Goal: Task Accomplishment & Management: Manage account settings

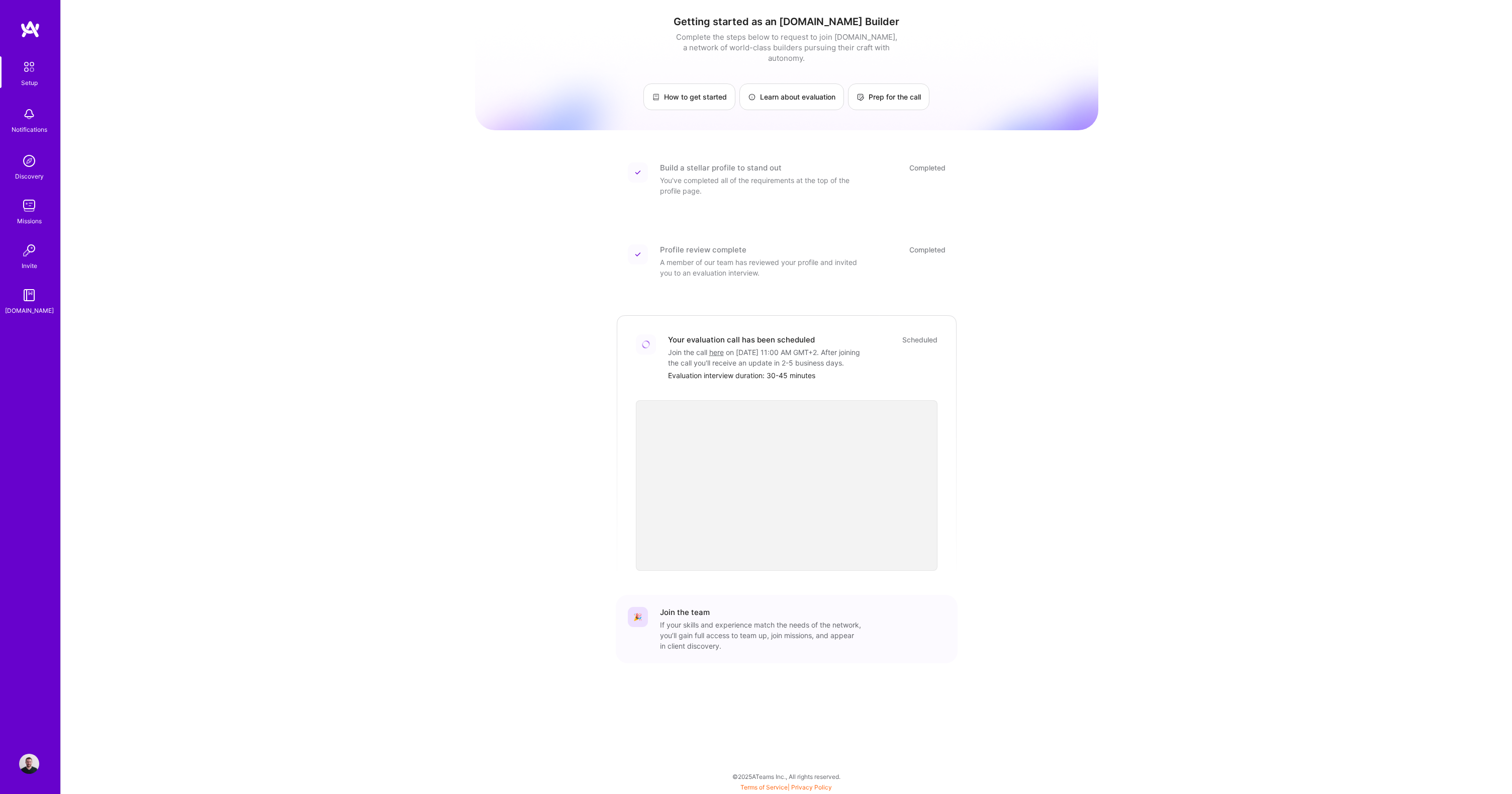
click at [27, 29] on img at bounding box center [31, 29] width 20 height 18
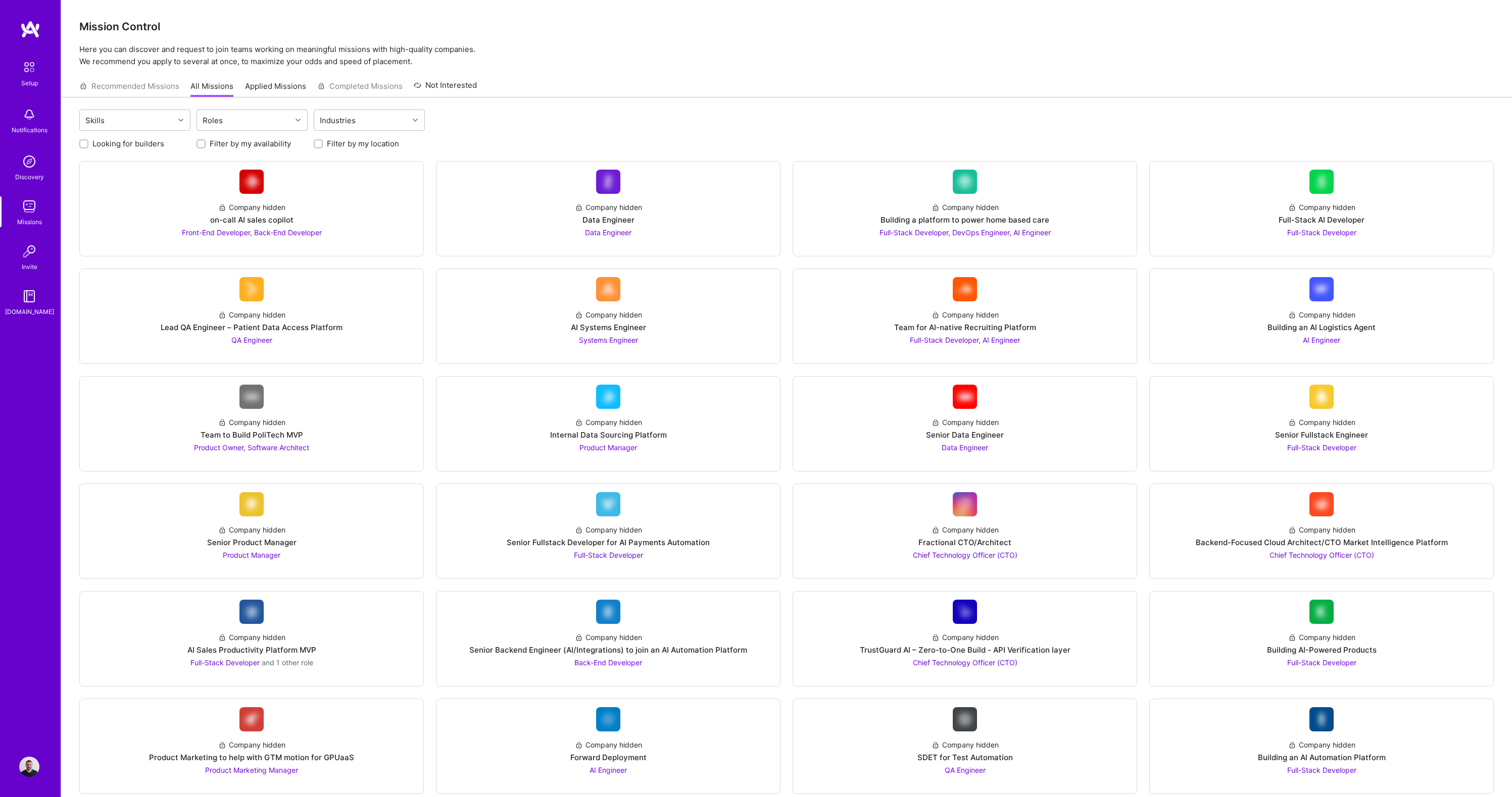
click at [34, 70] on img at bounding box center [29, 67] width 21 height 21
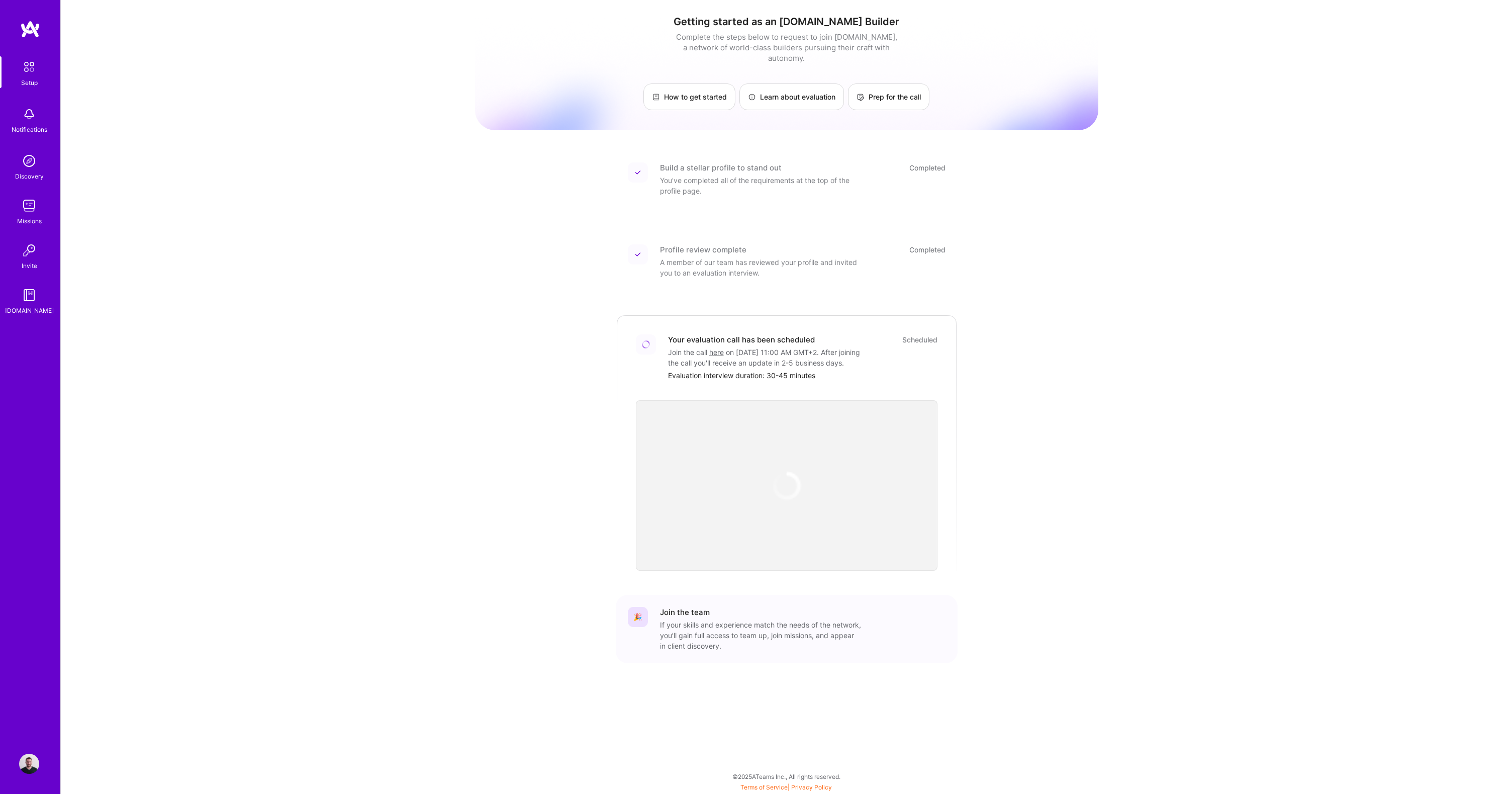
click at [26, 766] on img at bounding box center [29, 764] width 20 height 20
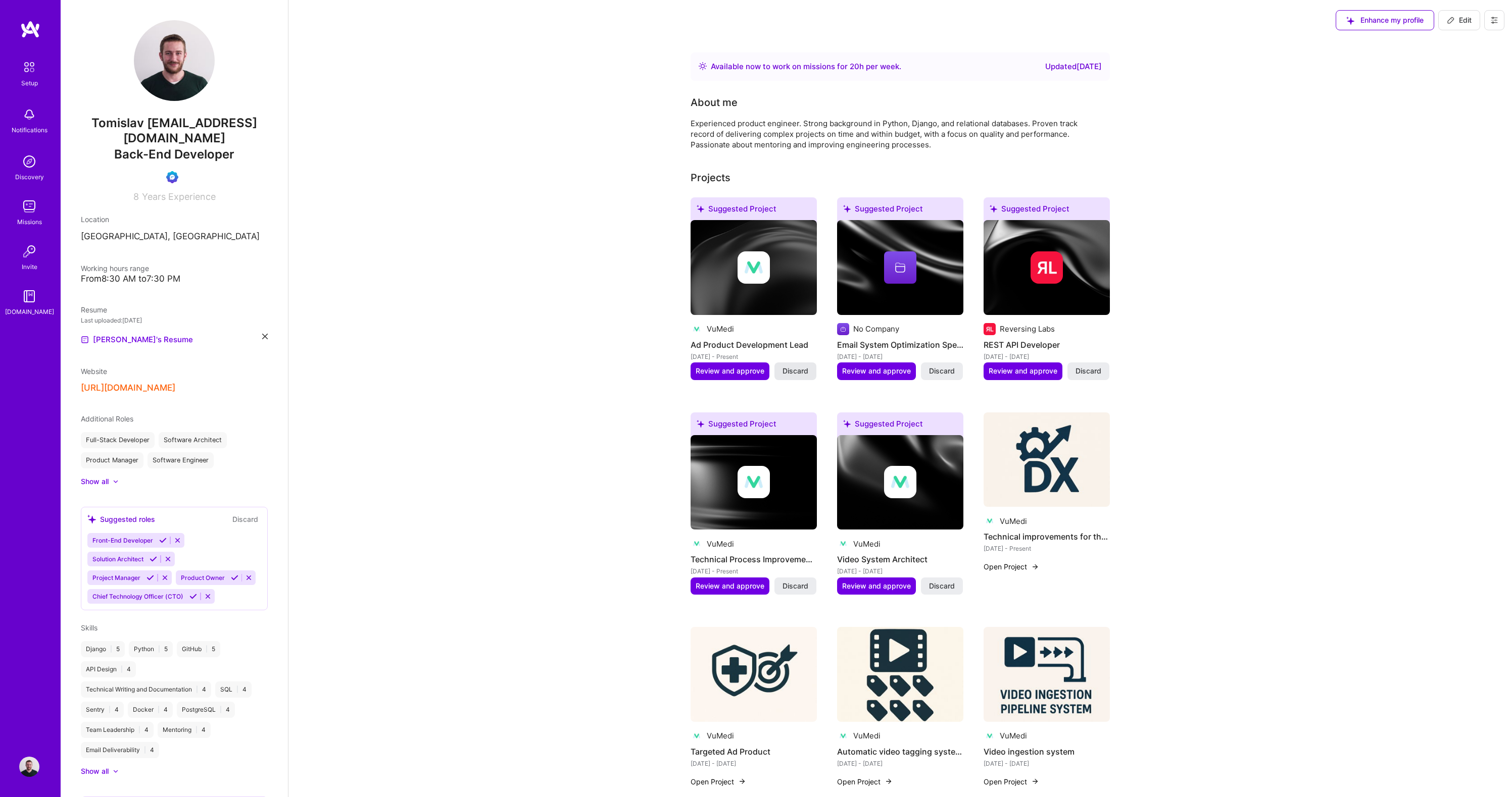
click at [798, 371] on span "Discard" at bounding box center [795, 371] width 26 height 10
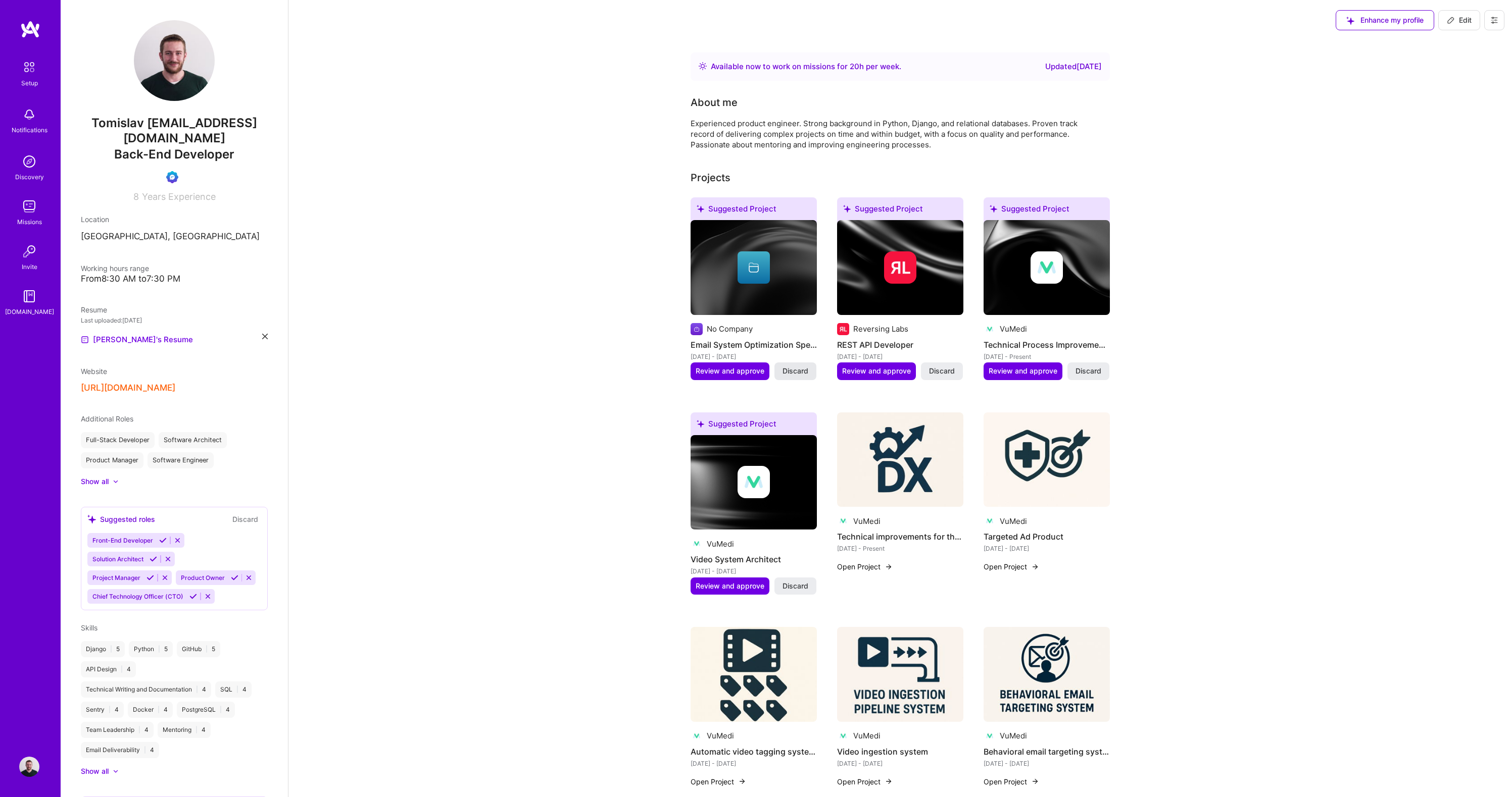
click at [795, 371] on span "Discard" at bounding box center [795, 371] width 26 height 10
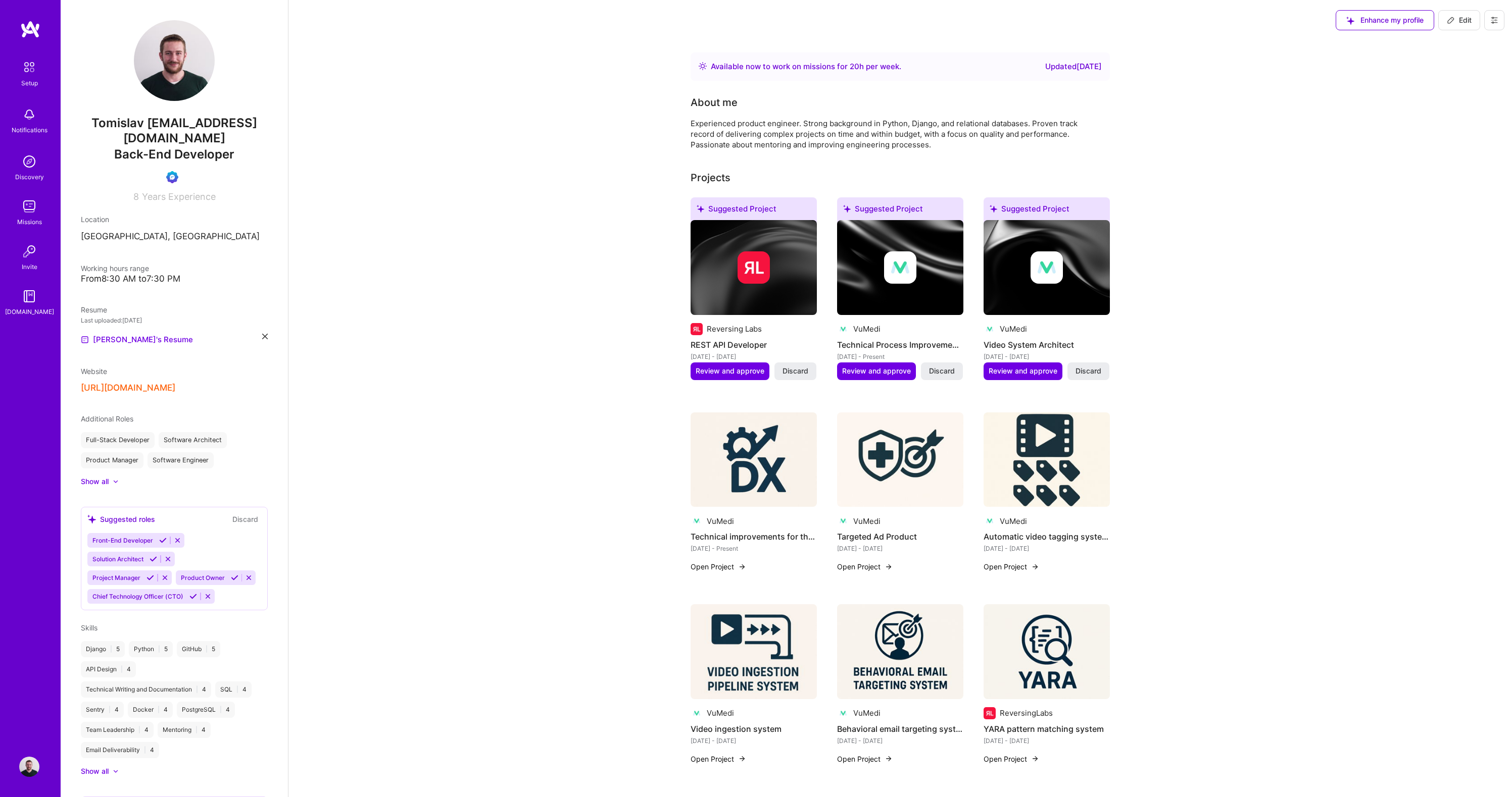
click at [795, 371] on span "Discard" at bounding box center [795, 371] width 26 height 10
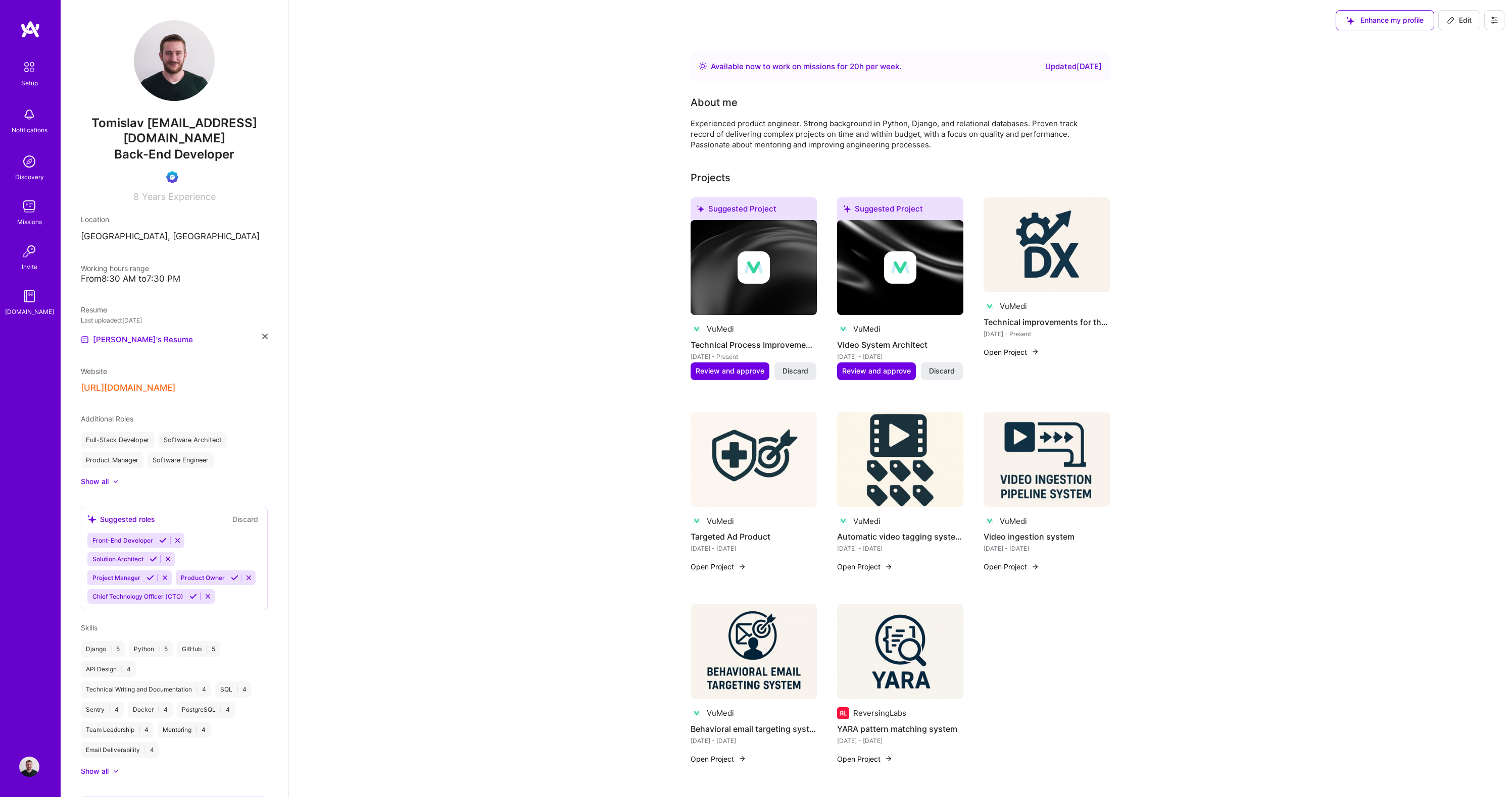
click at [795, 371] on span "Discard" at bounding box center [795, 371] width 26 height 10
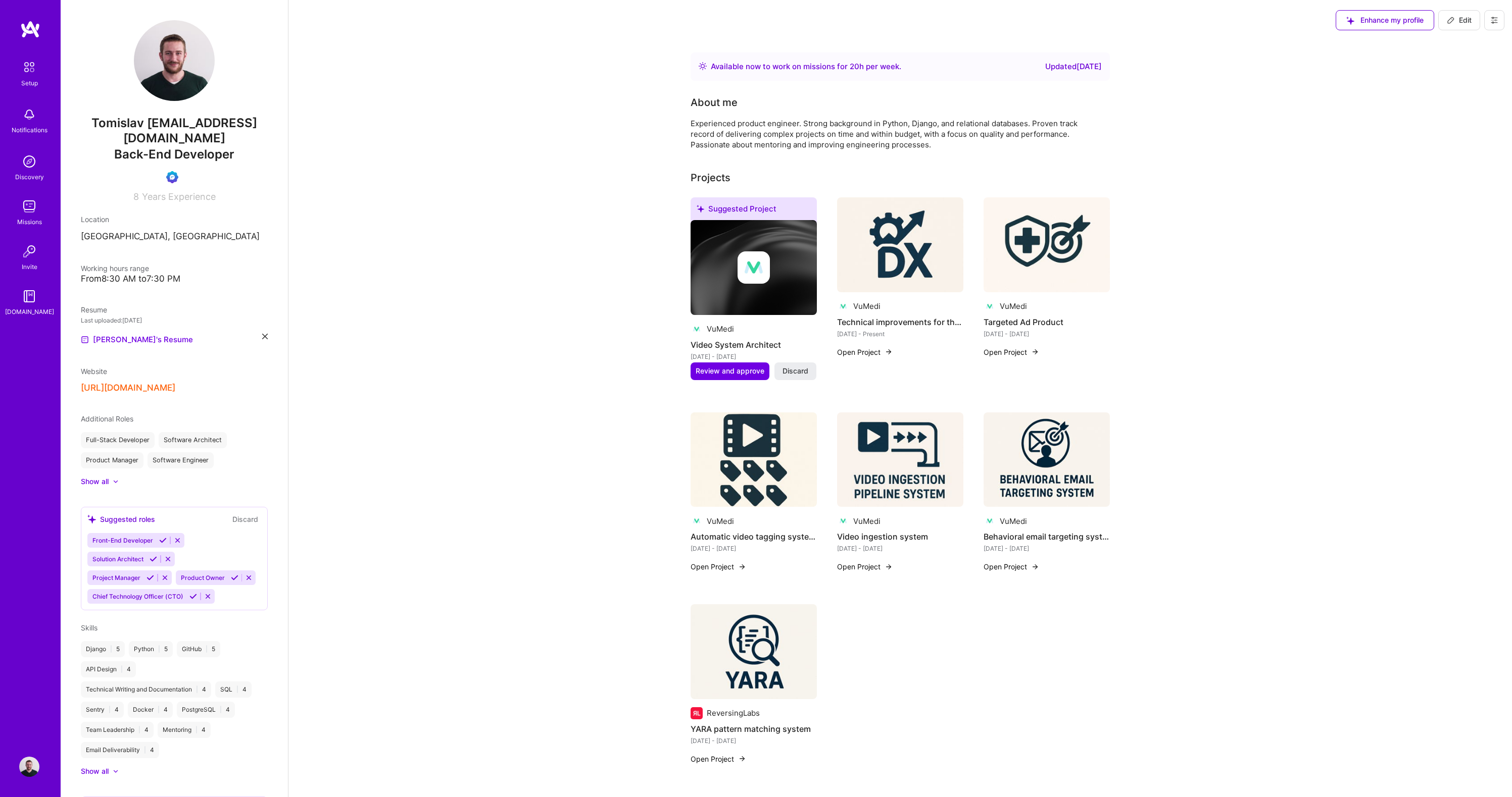
click at [795, 371] on span "Discard" at bounding box center [795, 371] width 26 height 10
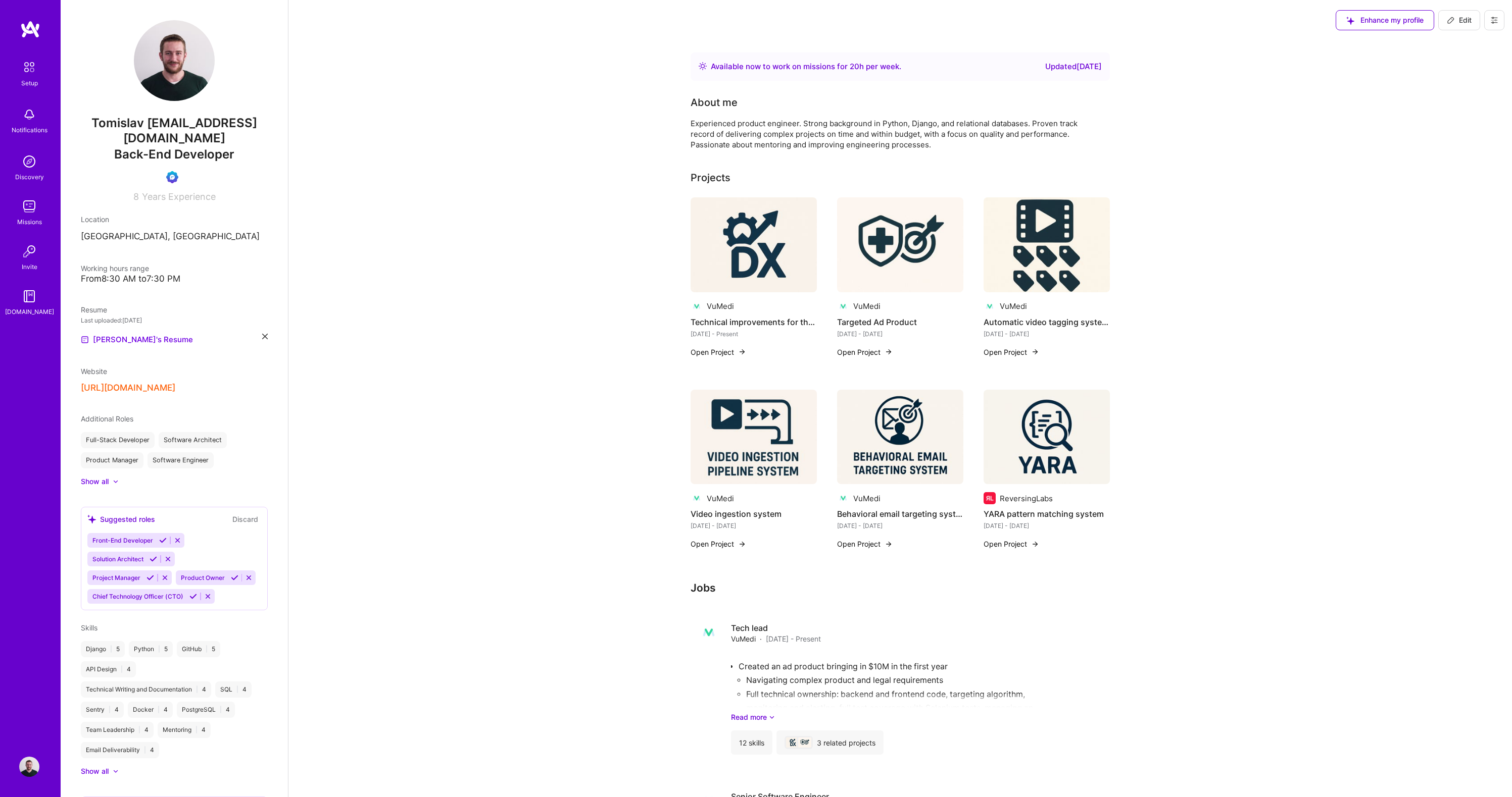
click at [1049, 253] on img at bounding box center [1046, 245] width 126 height 95
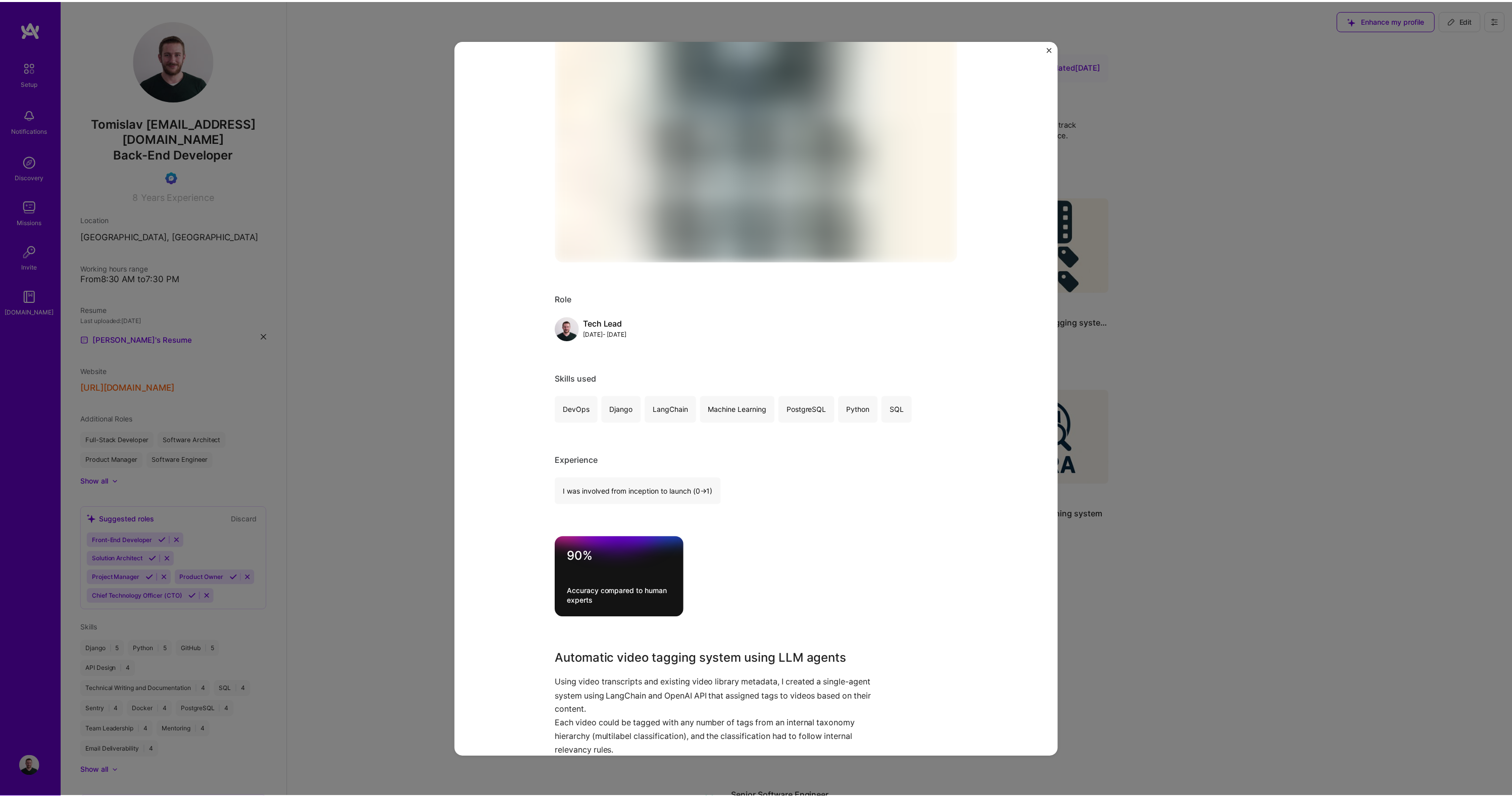
scroll to position [409, 0]
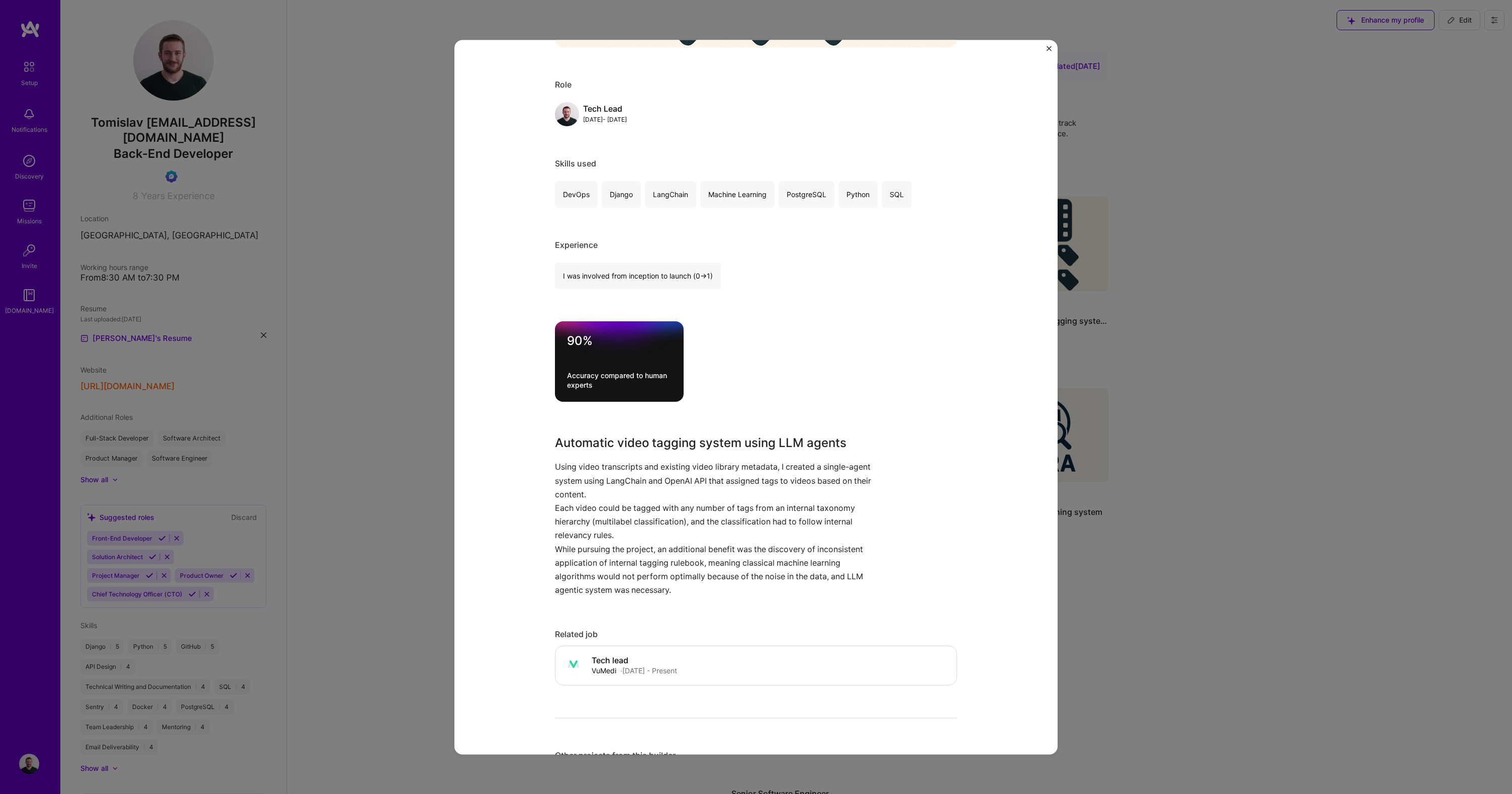
click at [1253, 366] on div "Automatic video tagging system using LLM agents VuMedi Education / Edtech, Heal…" at bounding box center [756, 397] width 1512 height 794
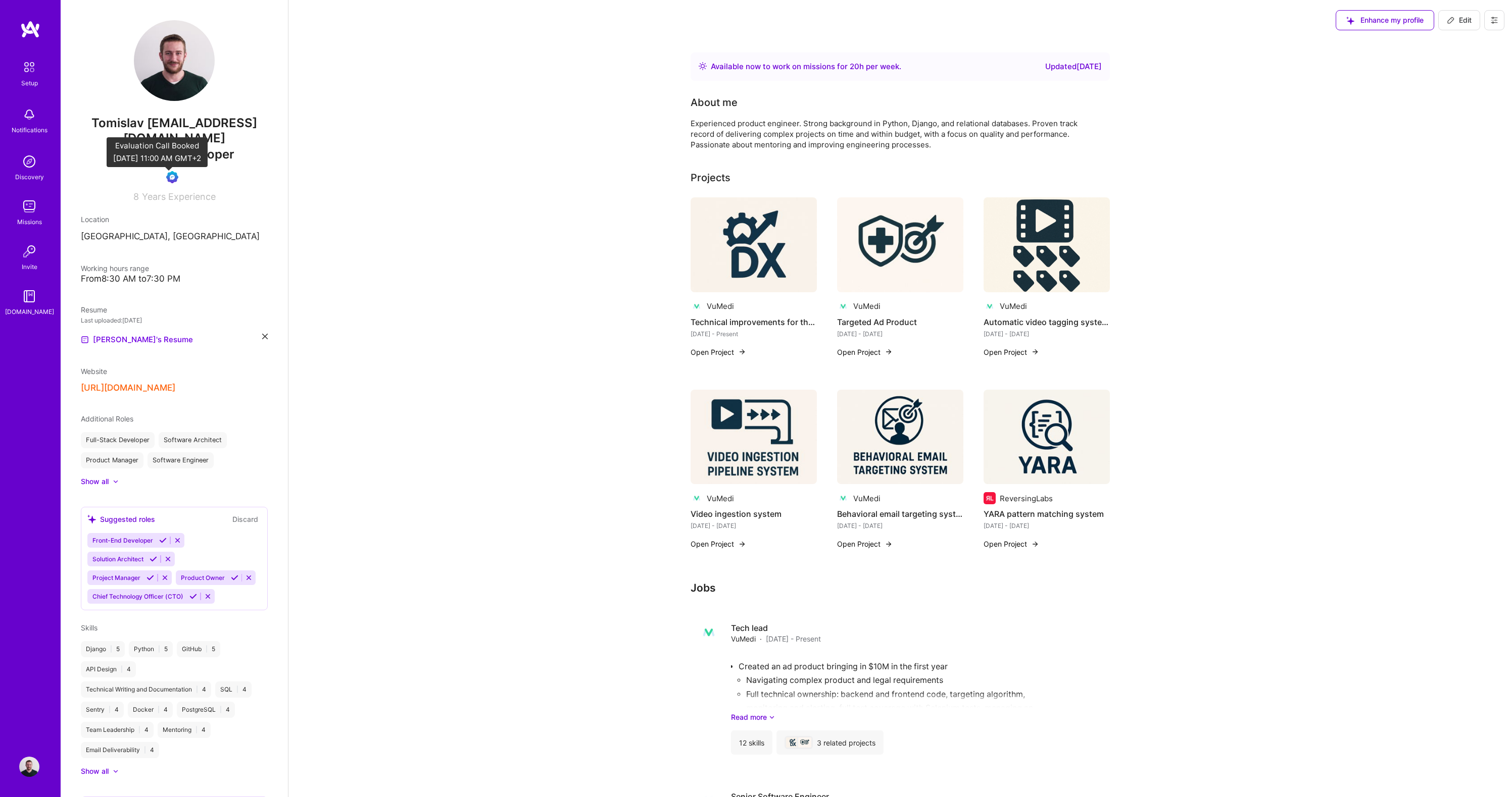
click at [168, 180] on img at bounding box center [172, 177] width 12 height 12
drag, startPoint x: 133, startPoint y: 197, endPoint x: 216, endPoint y: 195, distance: 83.0
click at [211, 195] on div "8 Years Experience" at bounding box center [174, 195] width 187 height 15
click at [206, 196] on span "Years Experience" at bounding box center [179, 196] width 74 height 10
click at [1459, 15] on span "Edit" at bounding box center [1459, 20] width 25 height 10
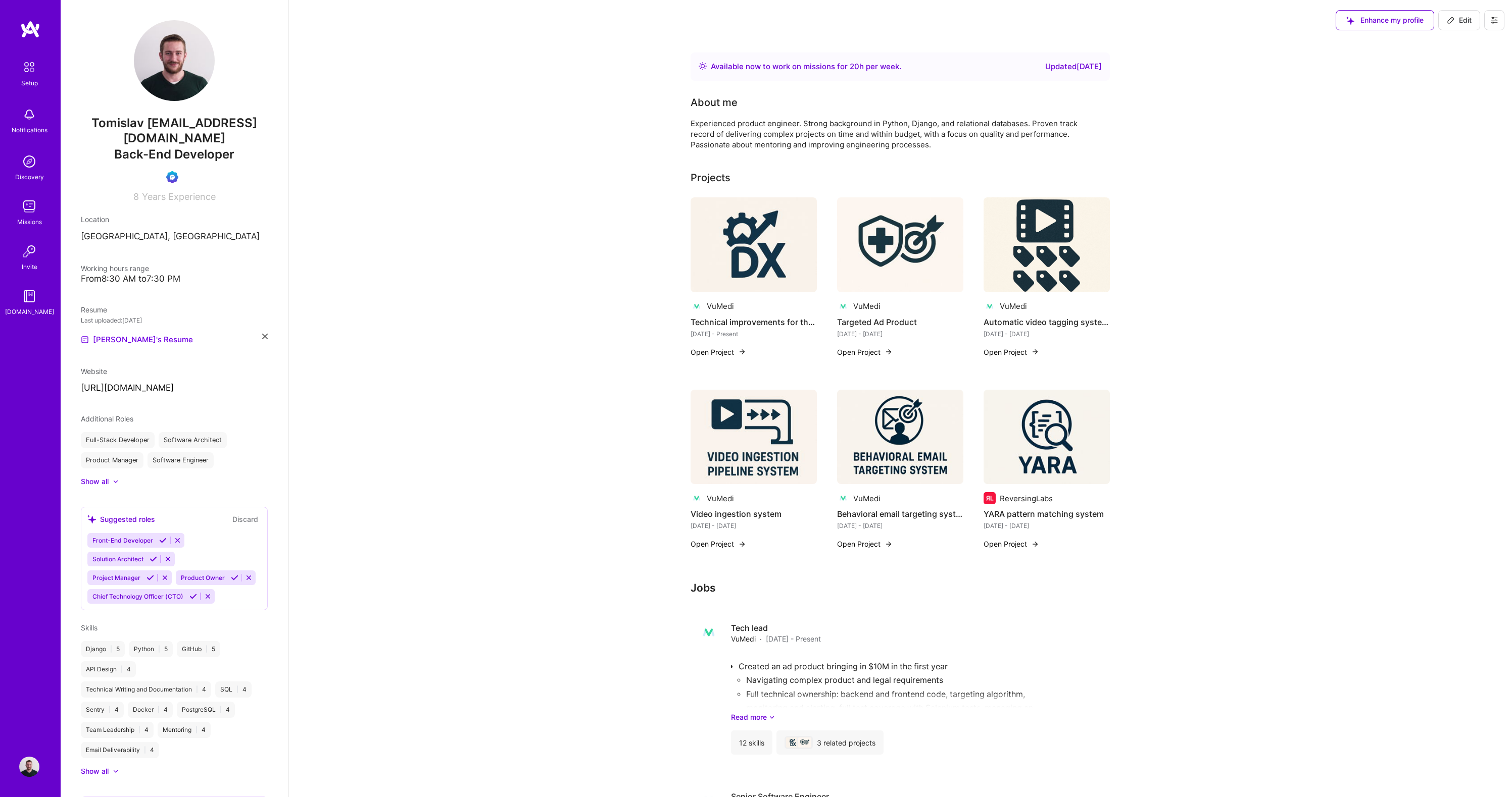
select select "US"
select select "Right Now"
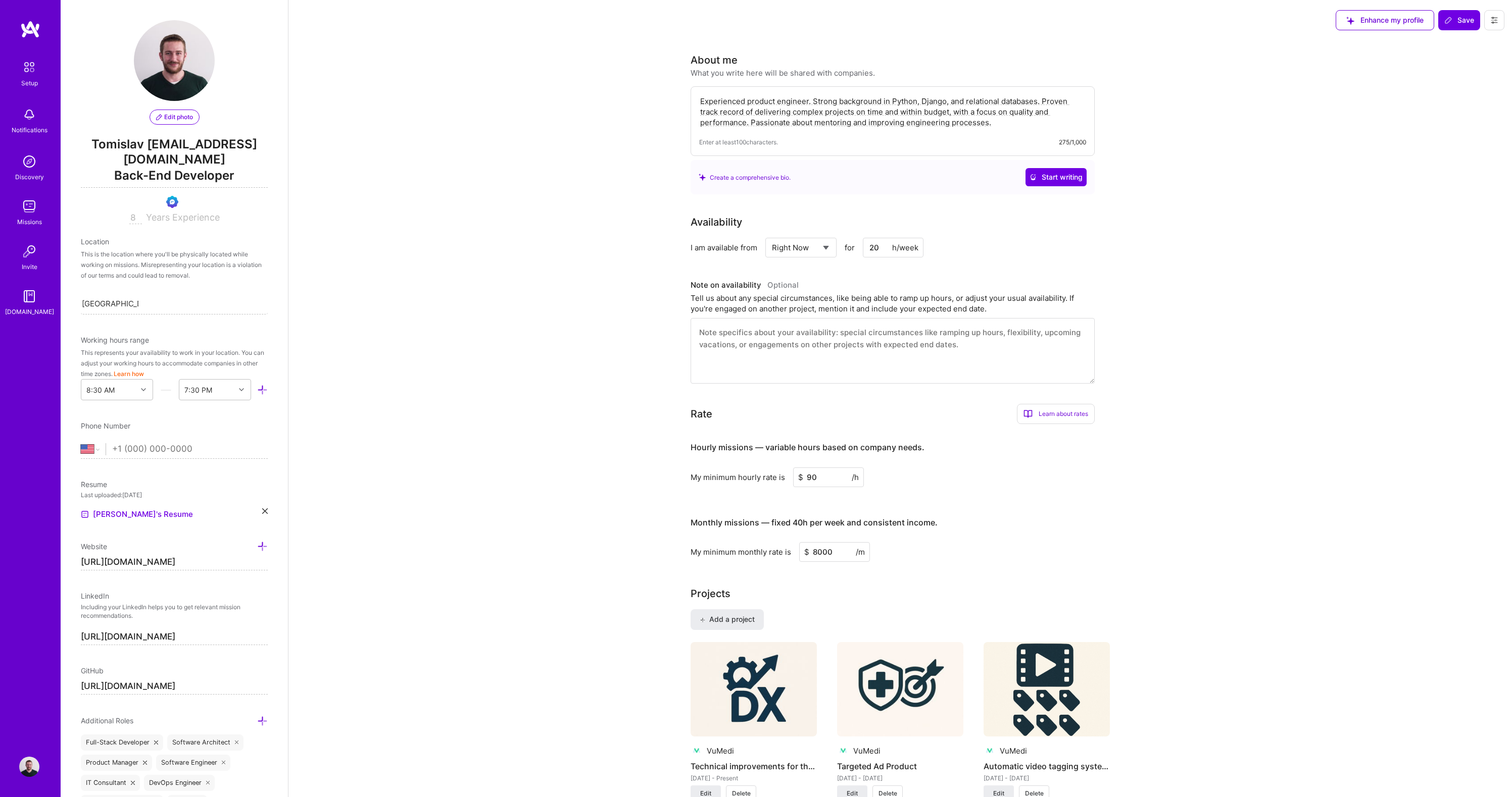
click at [196, 158] on span "Tomislav [EMAIL_ADDRESS][DOMAIN_NAME]" at bounding box center [174, 151] width 187 height 30
click at [182, 113] on span "Edit photo" at bounding box center [174, 117] width 37 height 9
click at [175, 157] on span "Tomislav [EMAIL_ADDRESS][DOMAIN_NAME]" at bounding box center [174, 151] width 187 height 30
click at [172, 175] on span "Back-End Developer" at bounding box center [174, 177] width 187 height 20
click at [165, 175] on span "Back-End Developer" at bounding box center [174, 177] width 187 height 20
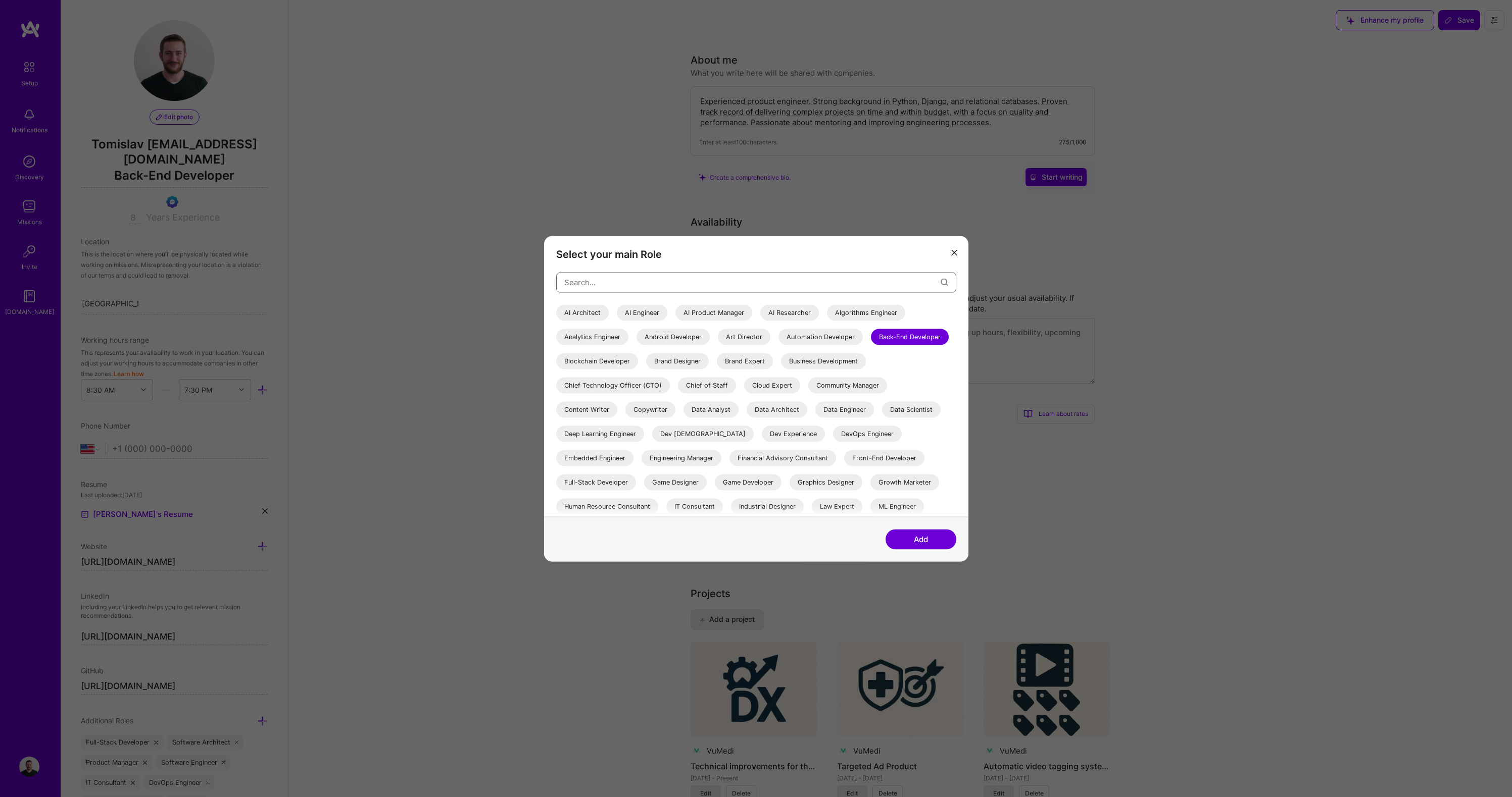
click at [667, 282] on input "modal" at bounding box center [753, 282] width 376 height 26
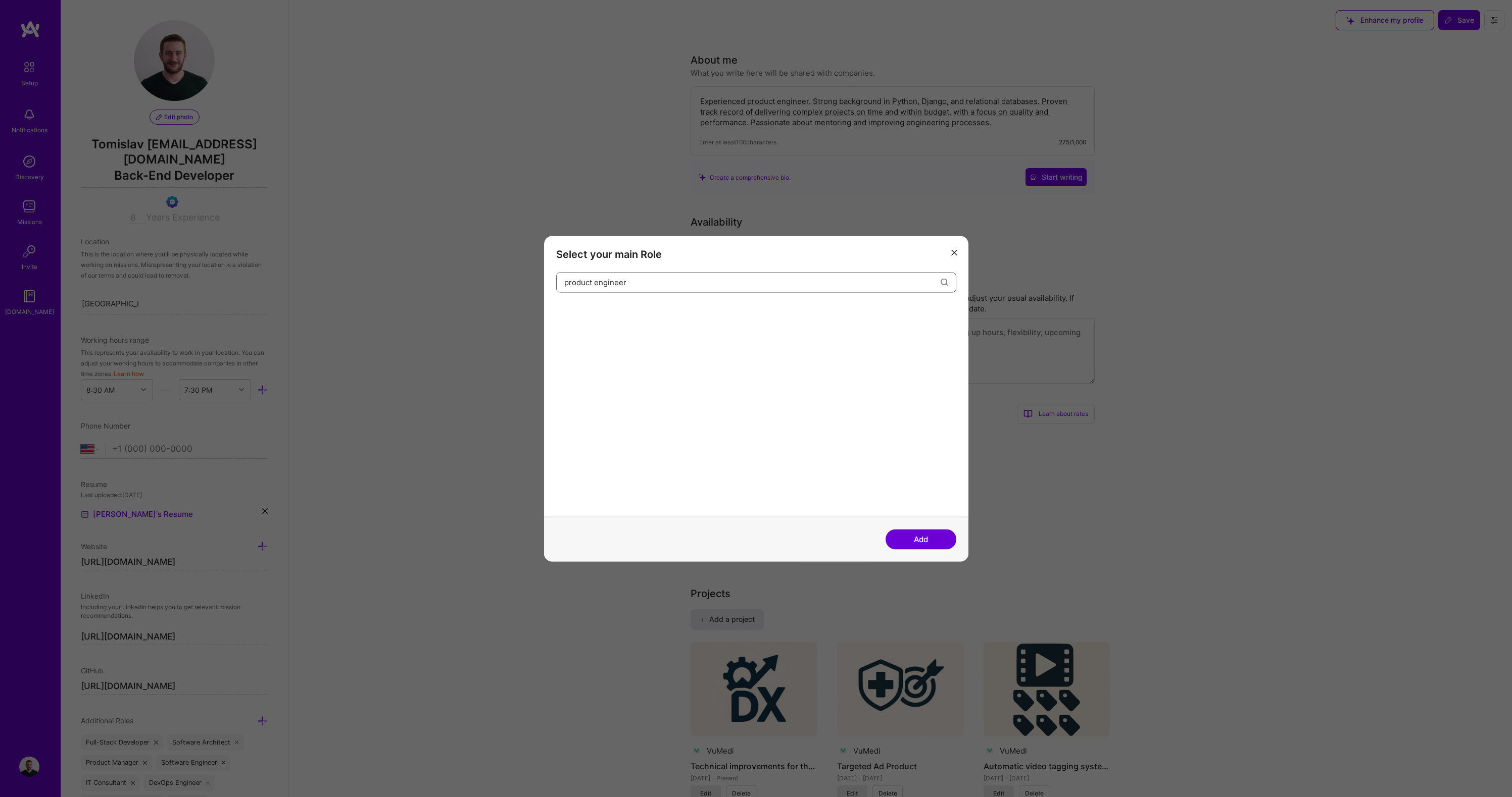
type input "product engineer"
click at [921, 538] on button "Add" at bounding box center [920, 539] width 71 height 20
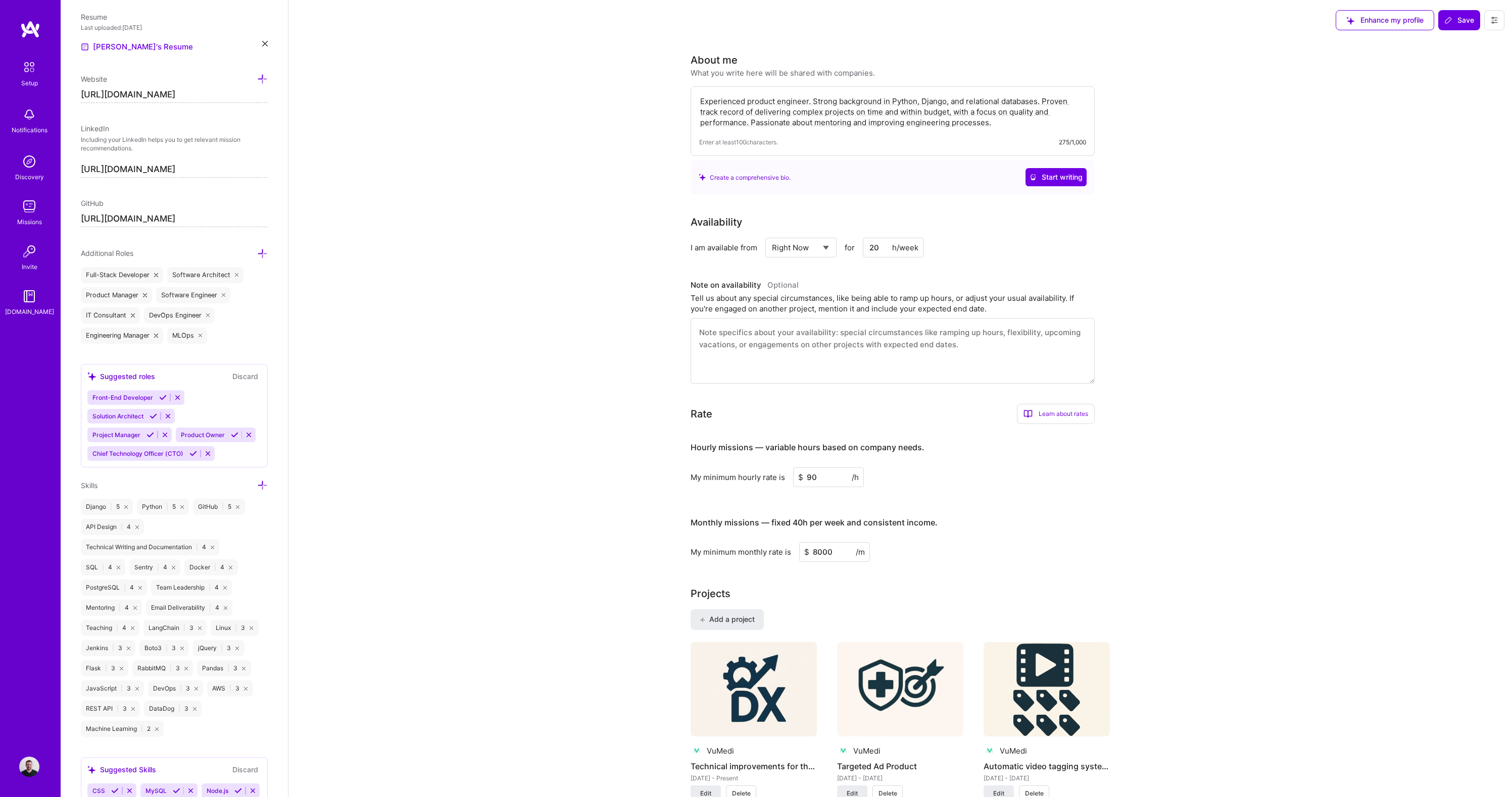
scroll to position [332, 0]
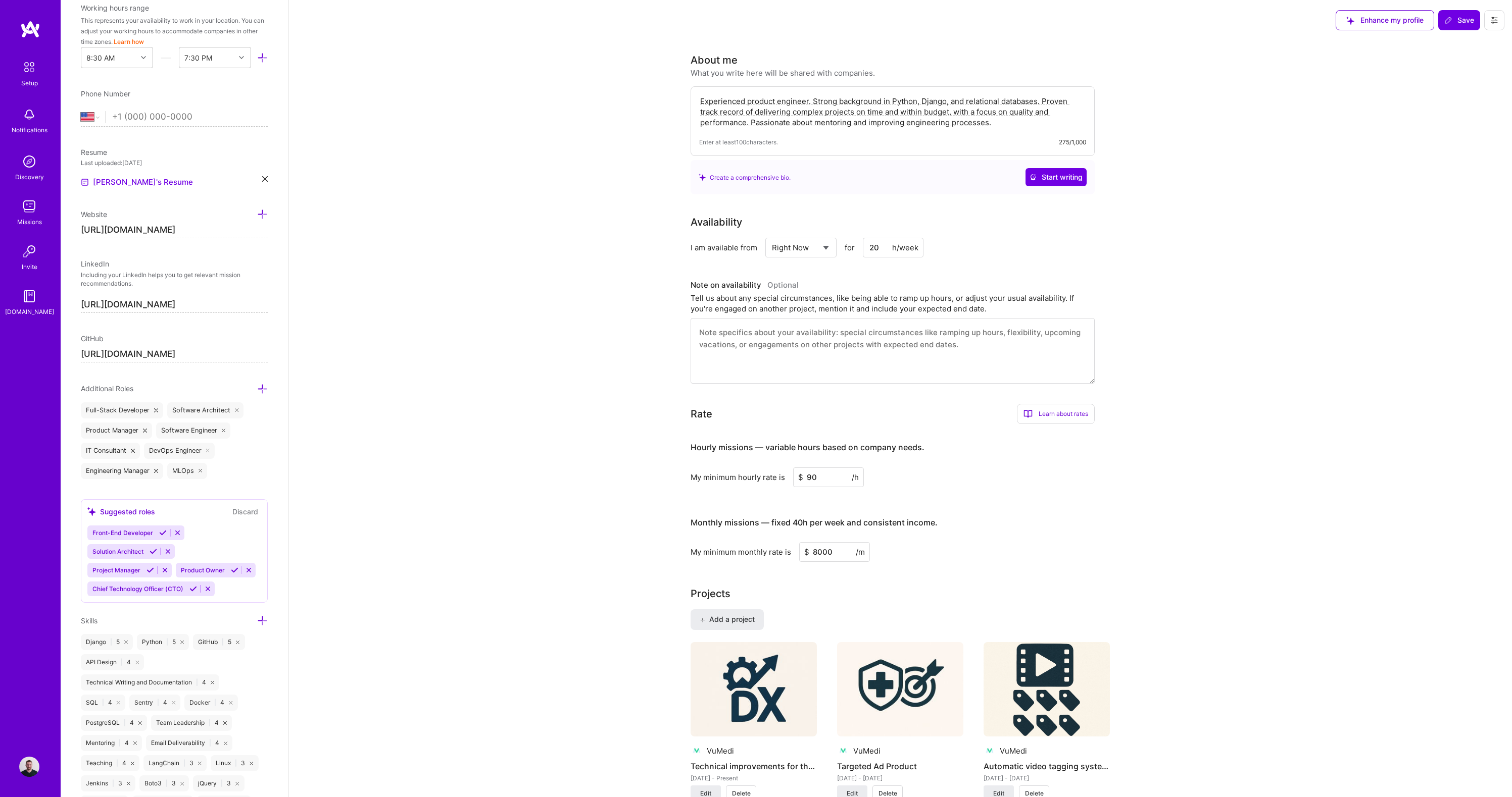
click at [231, 574] on icon at bounding box center [234, 570] width 7 height 7
click at [147, 571] on icon at bounding box center [150, 570] width 7 height 7
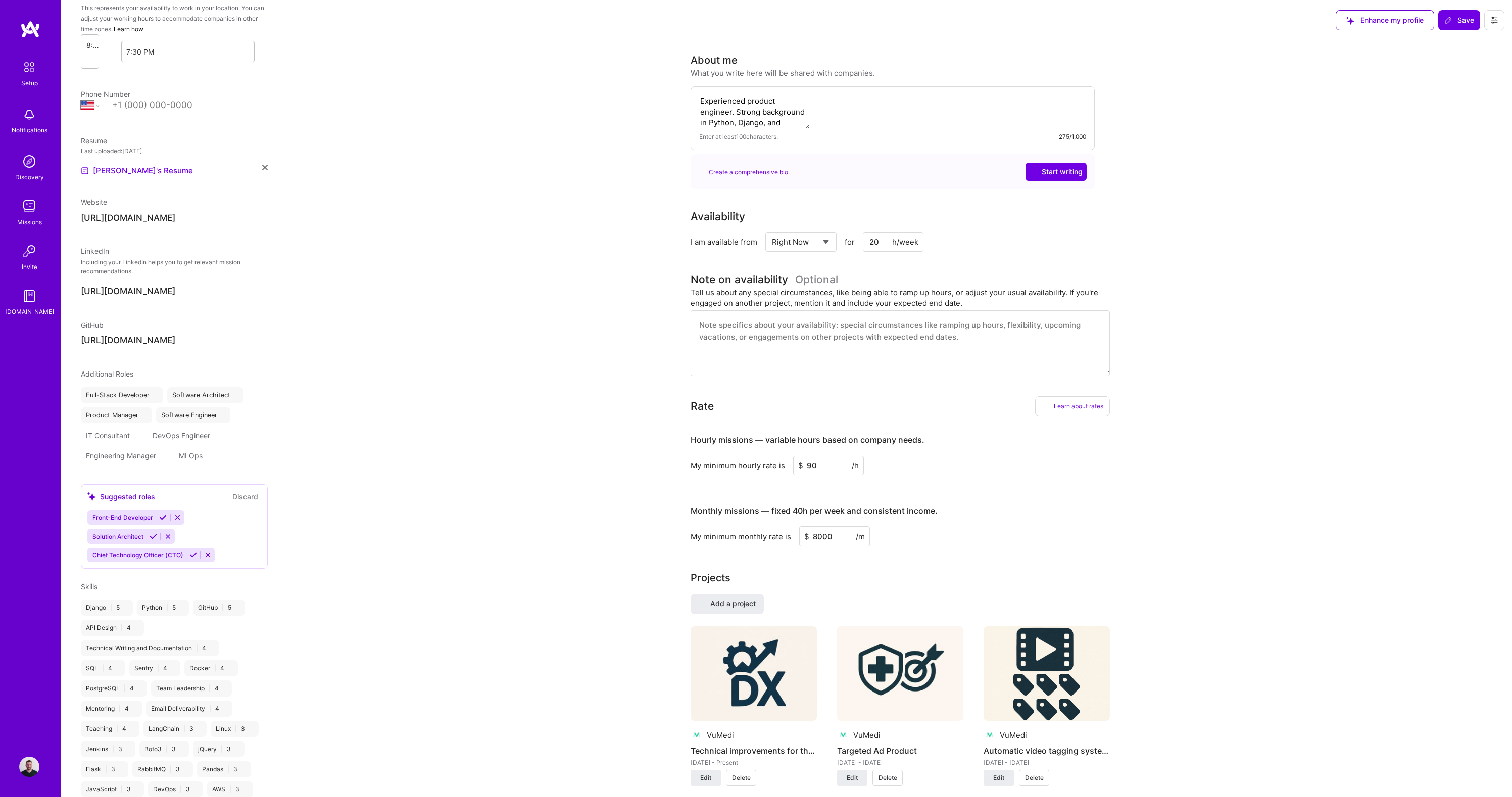
scroll to position [261, 0]
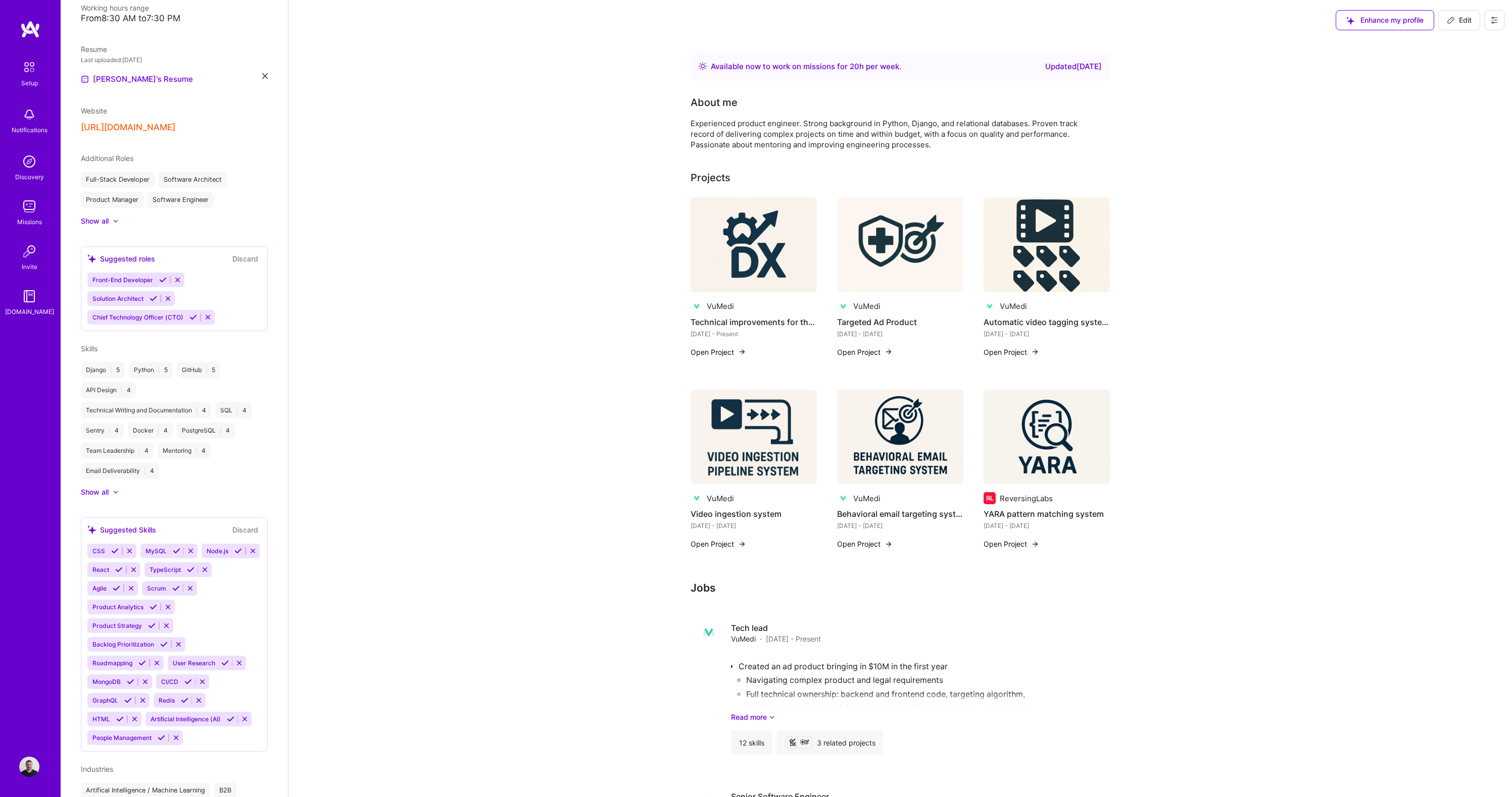
click at [185, 682] on icon at bounding box center [188, 681] width 7 height 7
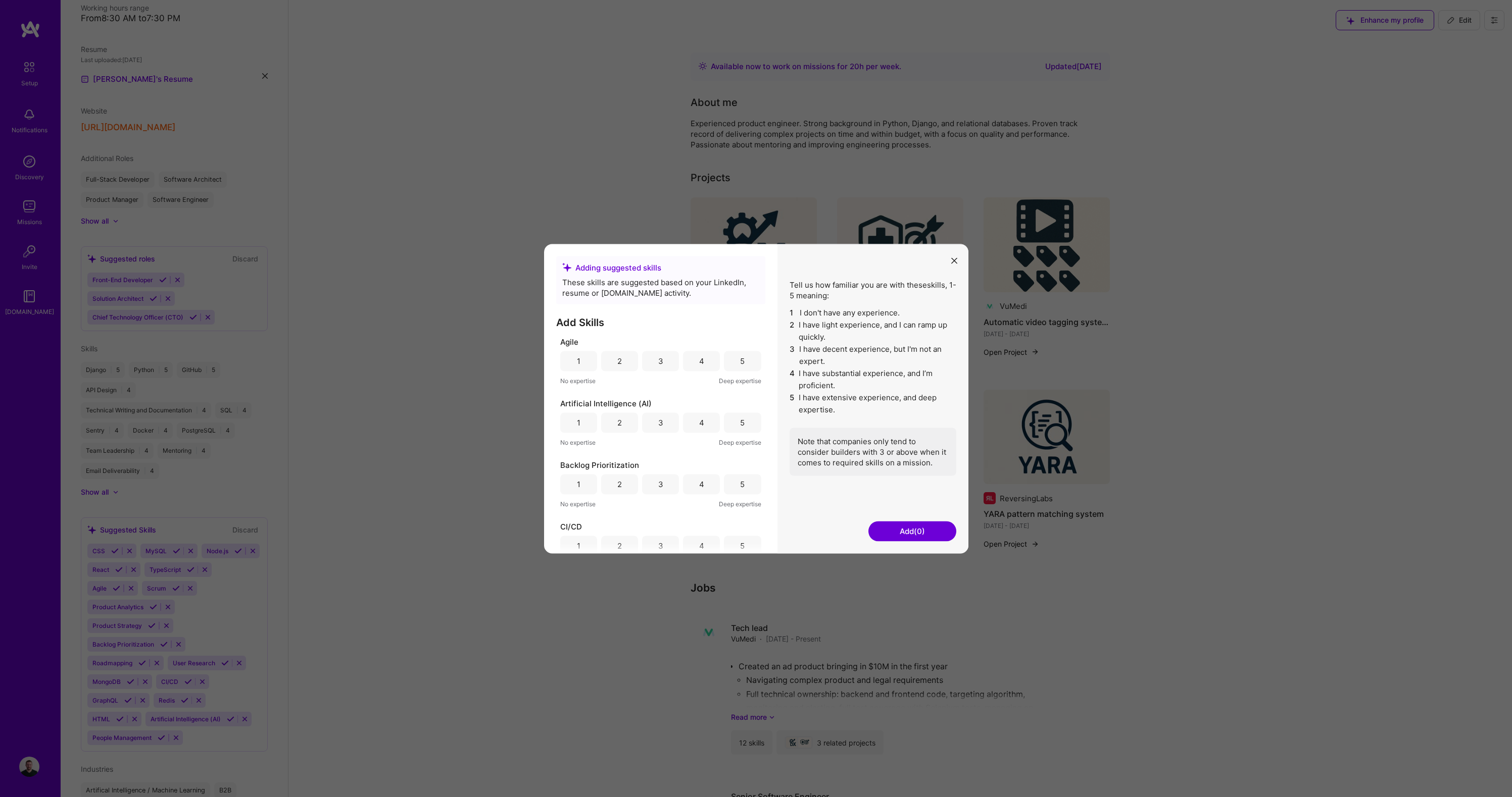
click at [953, 258] on icon "modal" at bounding box center [954, 261] width 6 height 6
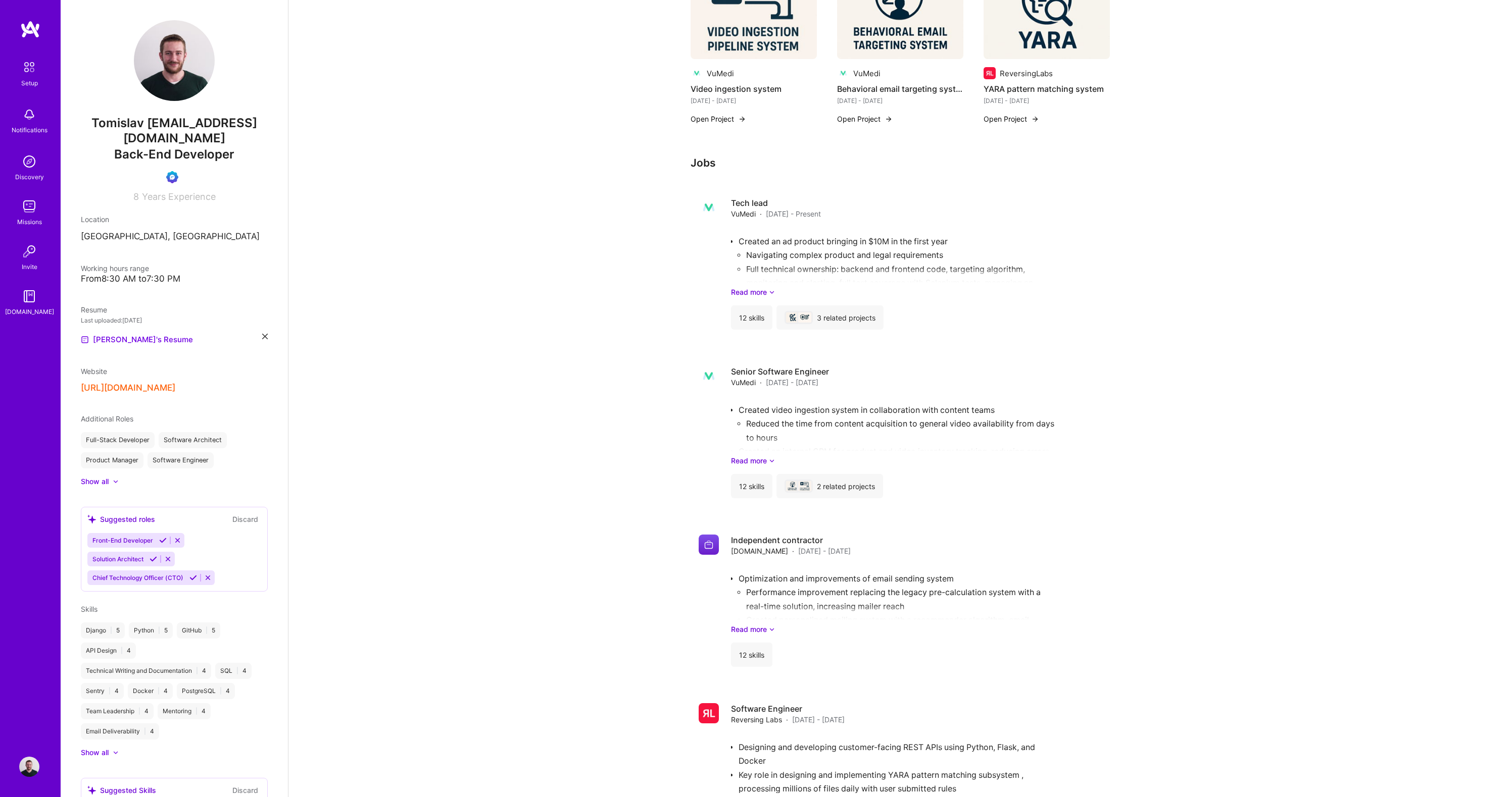
scroll to position [680, 0]
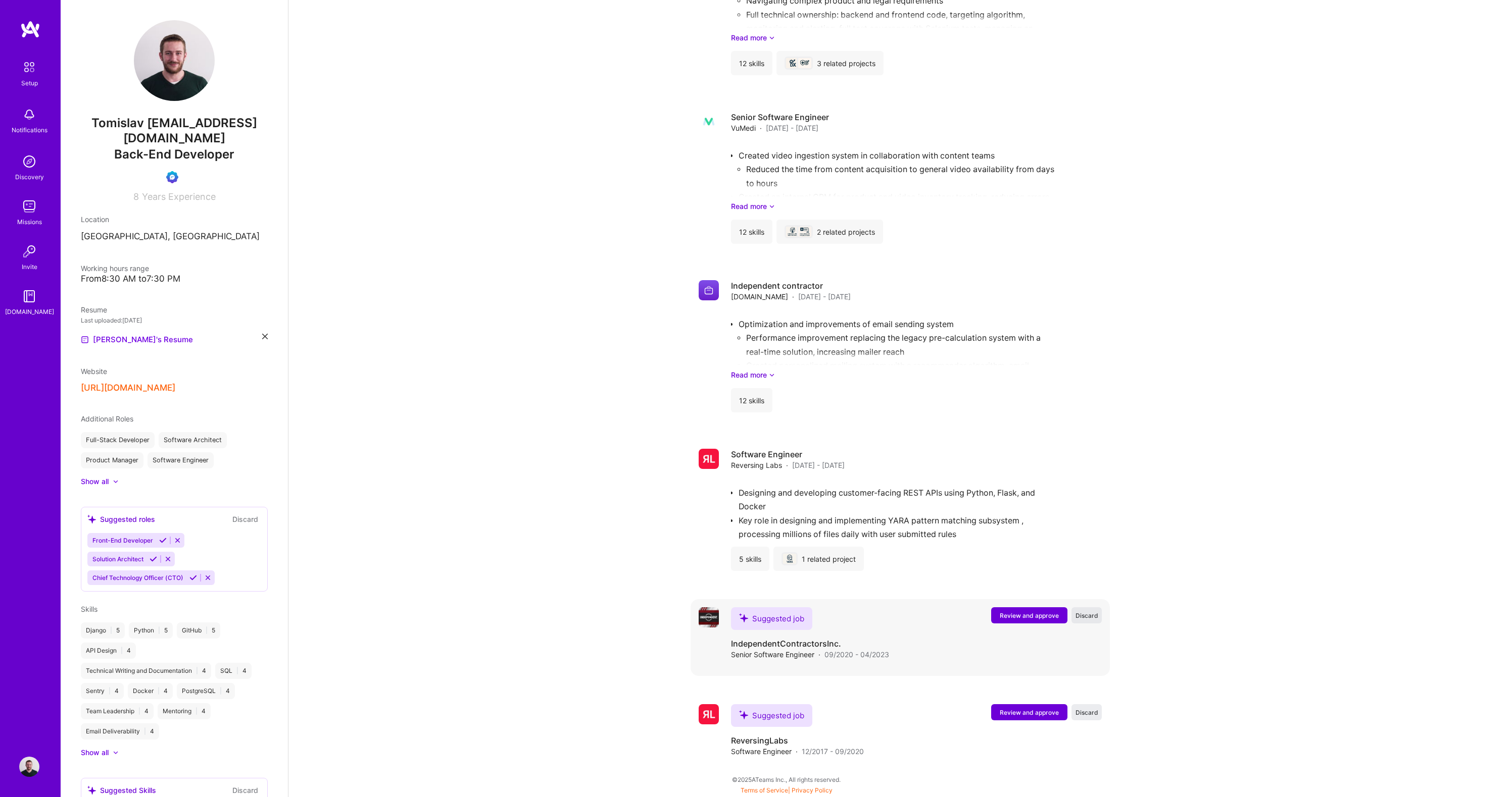
click at [1081, 613] on span "Discard" at bounding box center [1087, 615] width 23 height 9
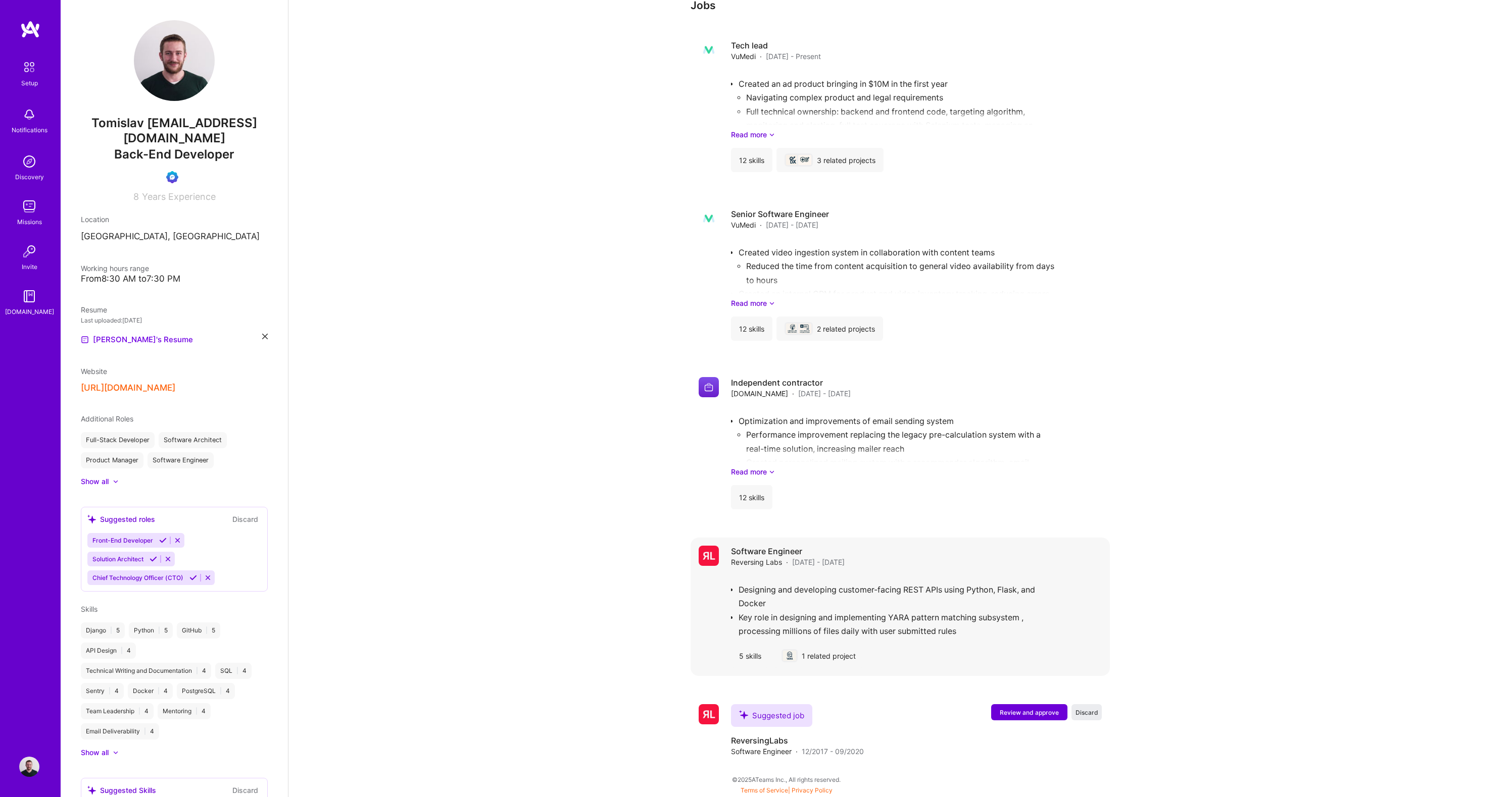
scroll to position [583, 0]
click at [1089, 714] on span "Discard" at bounding box center [1087, 713] width 23 height 9
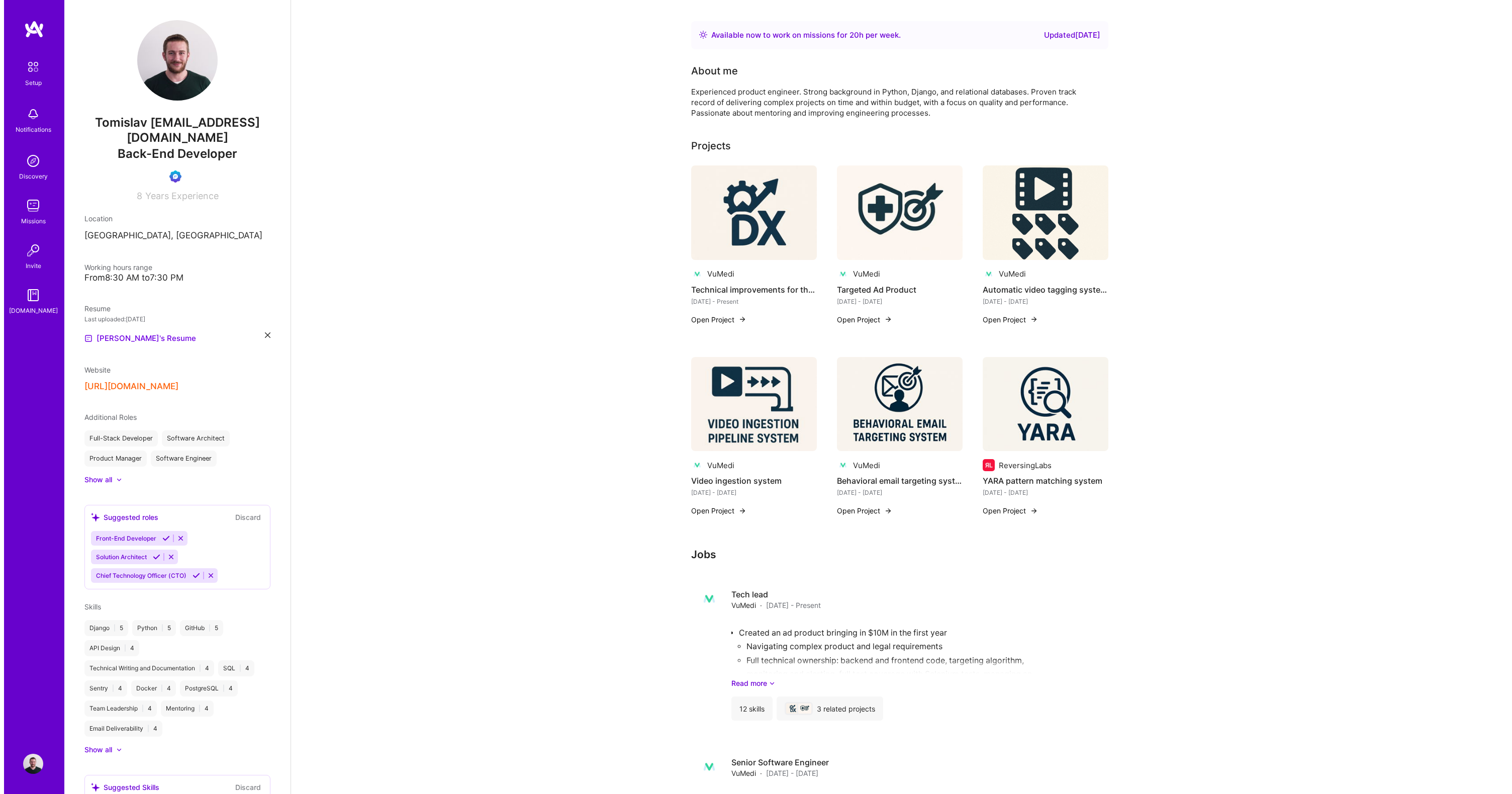
scroll to position [0, 0]
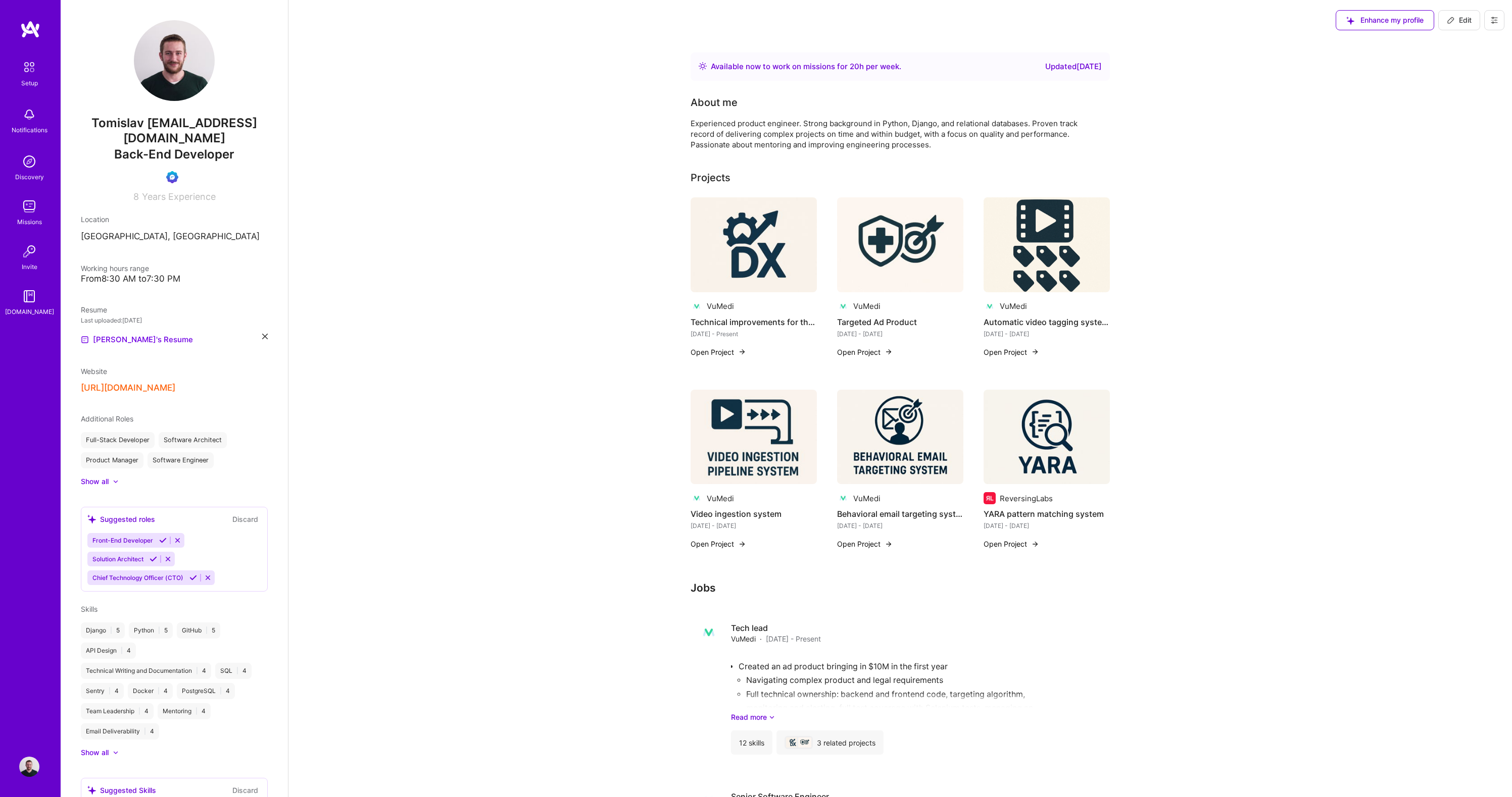
click at [890, 430] on img at bounding box center [900, 438] width 126 height 95
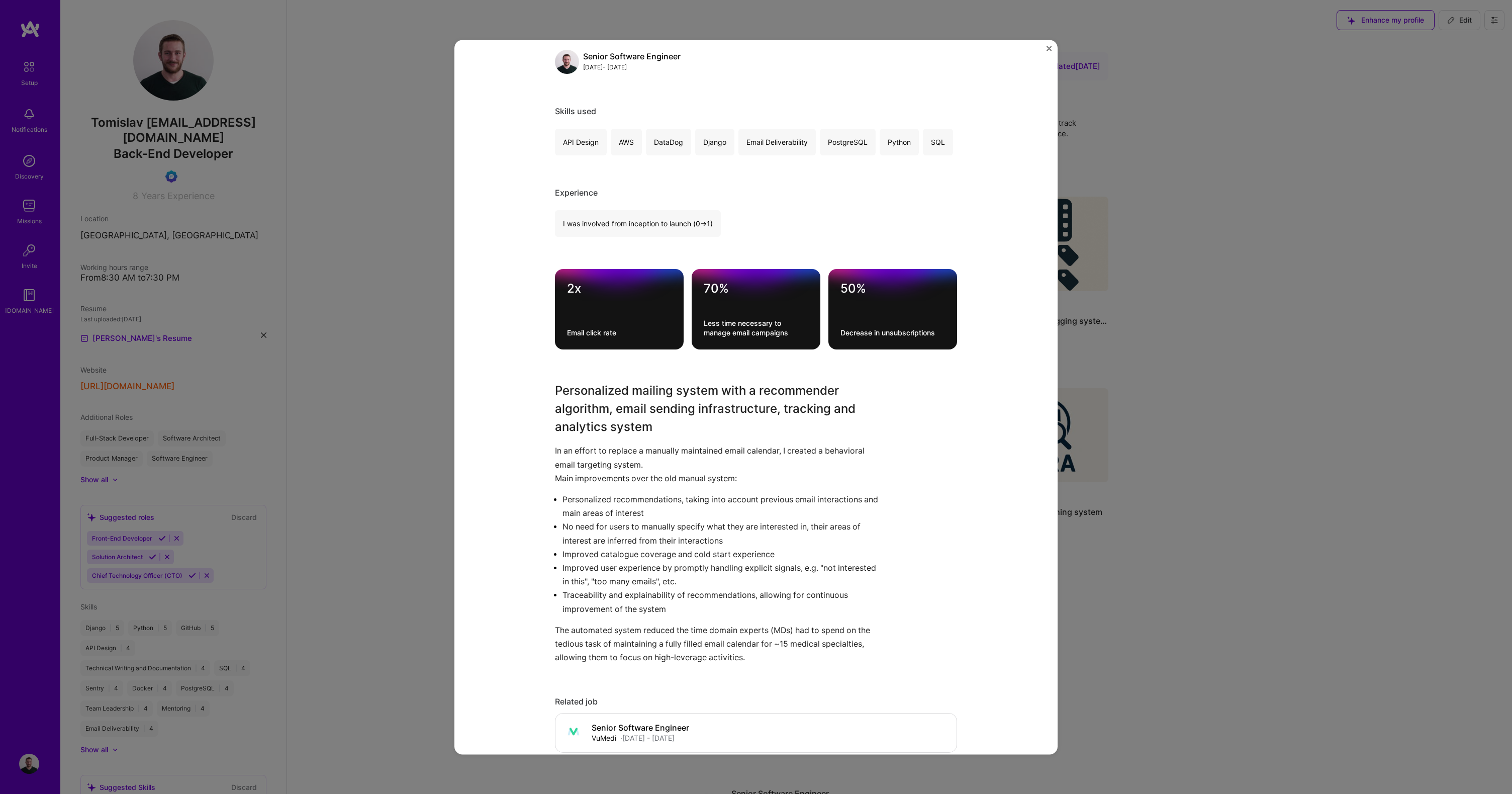
scroll to position [922, 0]
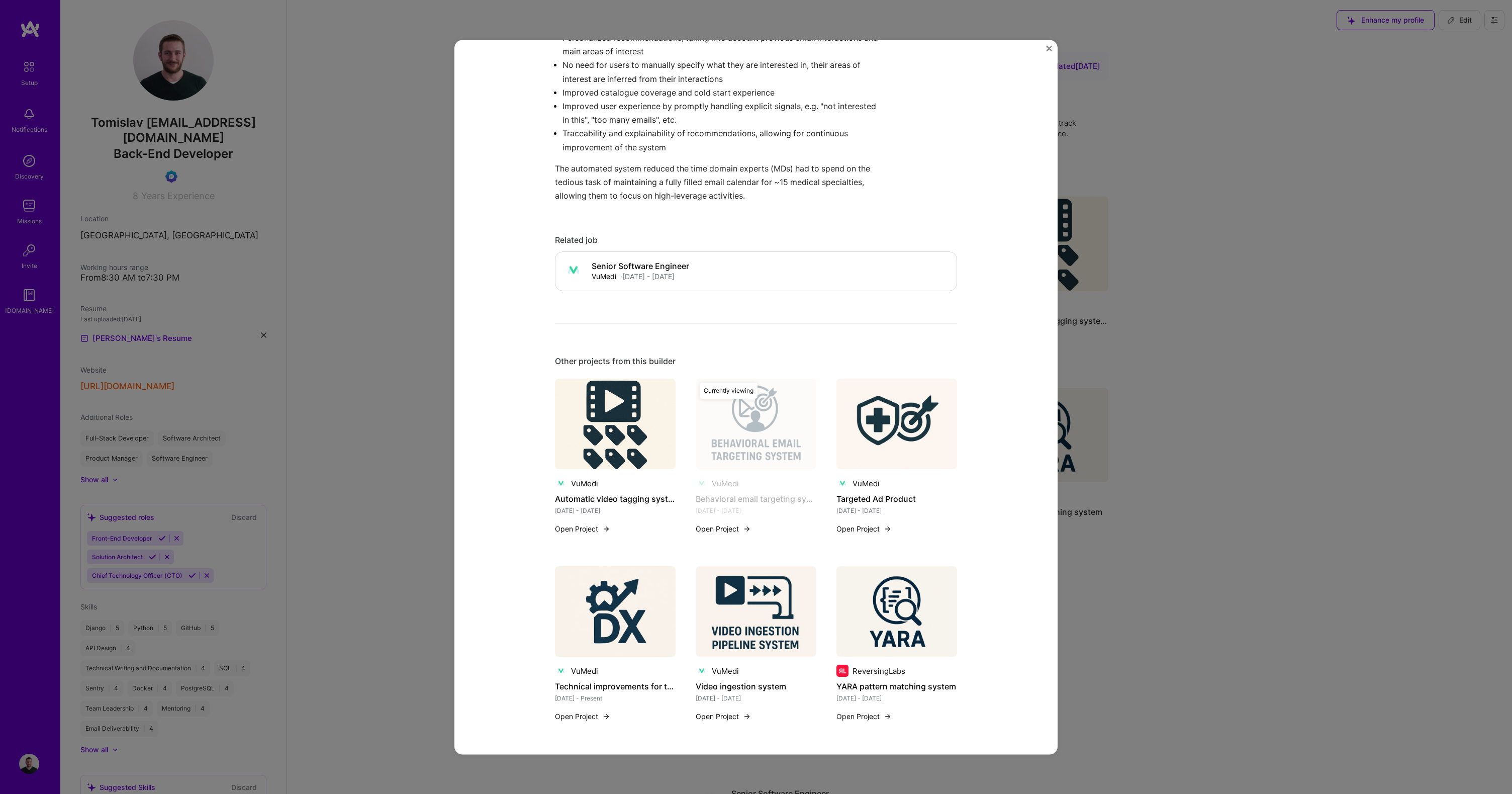
click at [897, 429] on img at bounding box center [897, 424] width 121 height 90
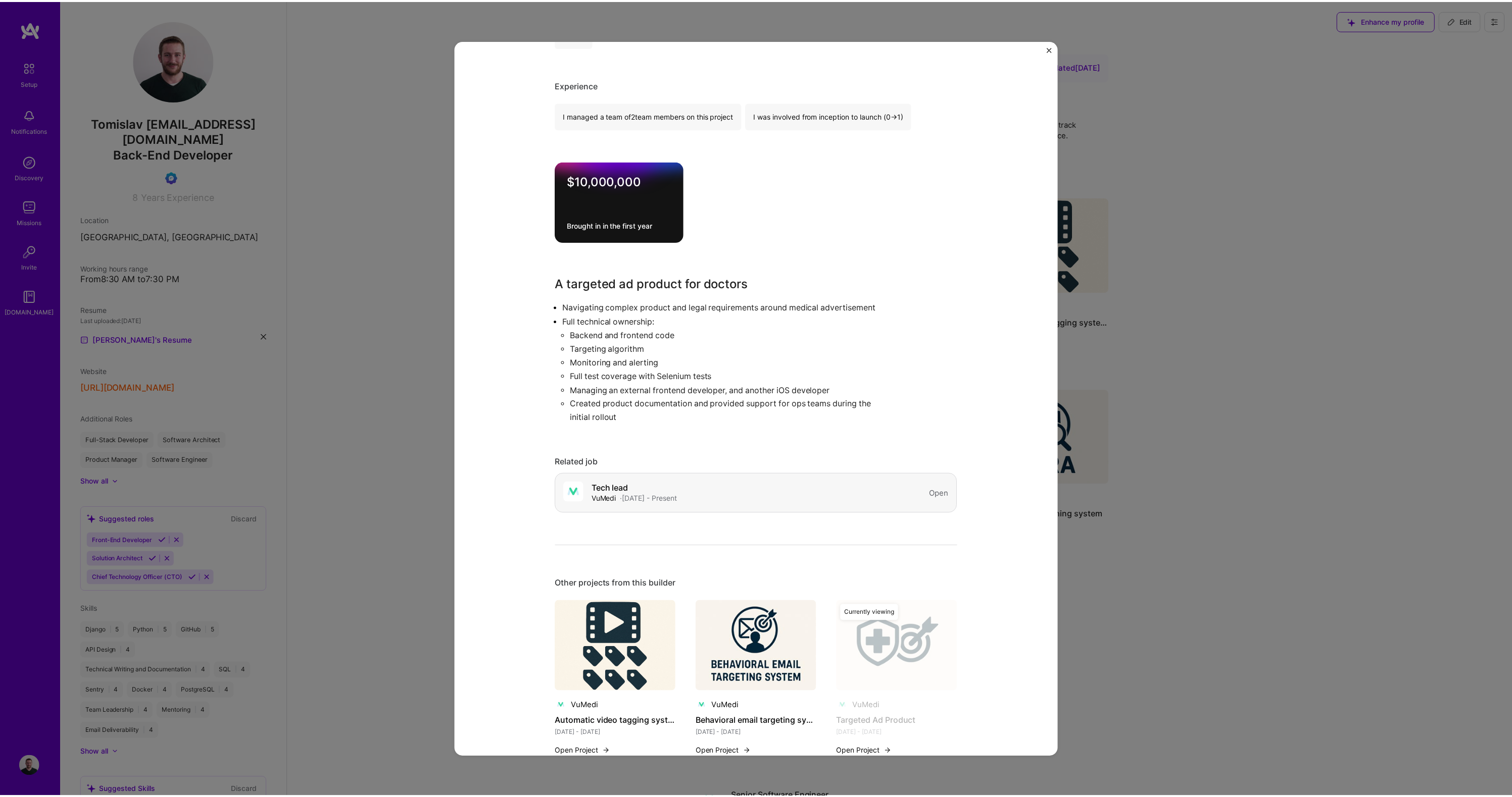
scroll to position [821, 0]
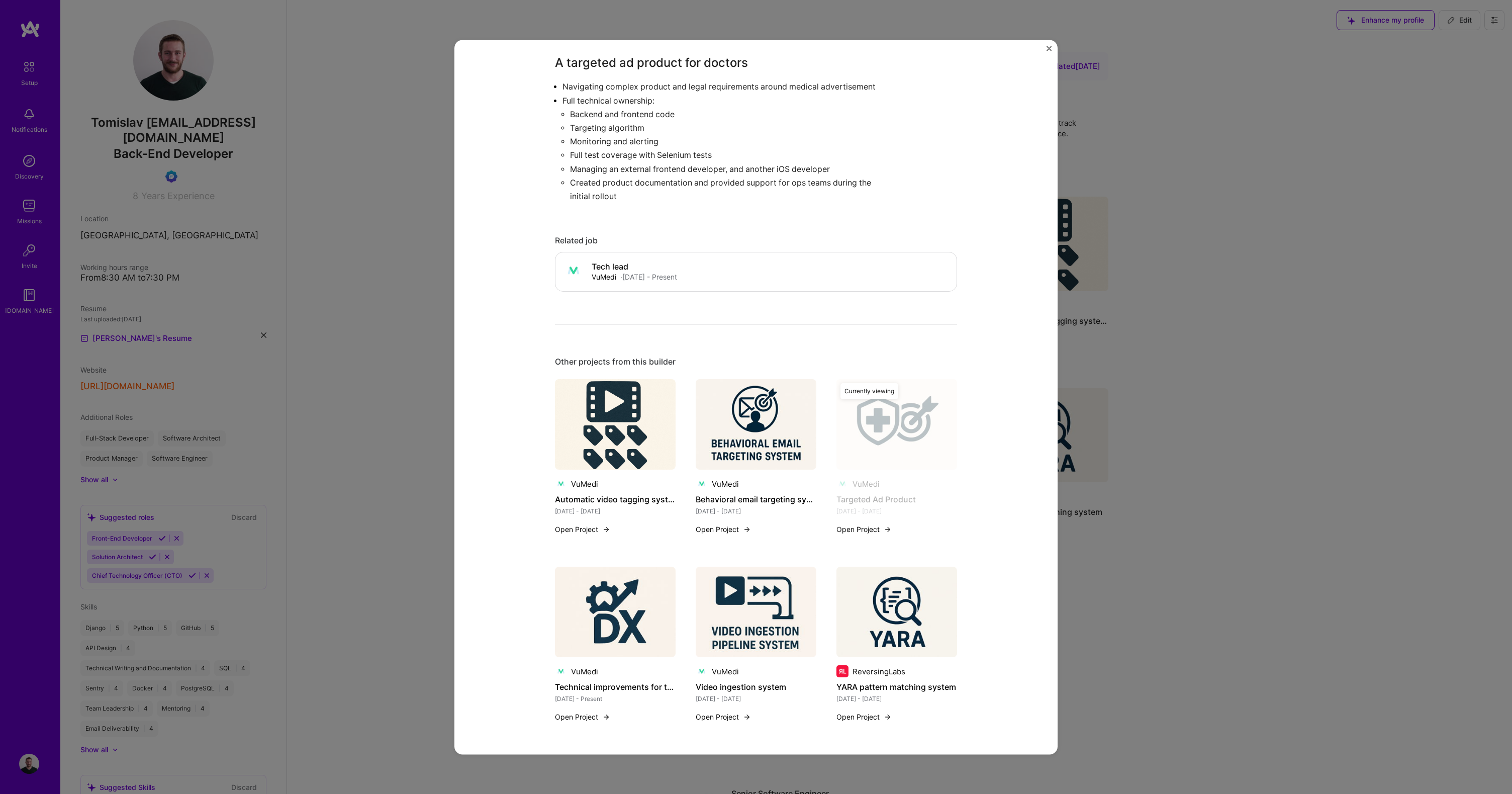
click at [1295, 485] on div "Targeted Ad Product VuMedi Education / Edtech, Healthcare Role Tech Lead [DATE]…" at bounding box center [756, 397] width 1512 height 794
